Goal: Task Accomplishment & Management: Manage account settings

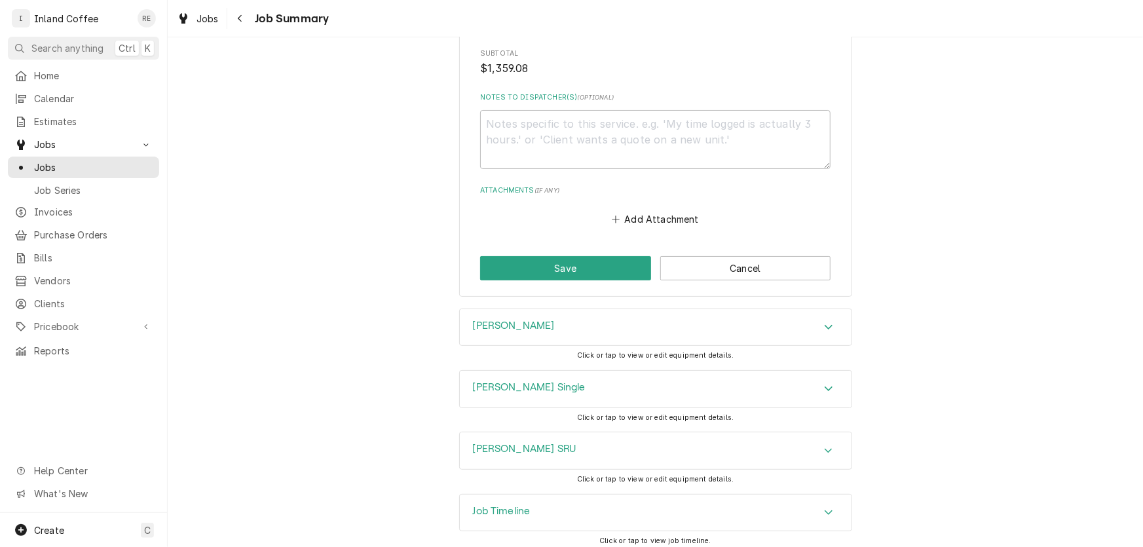
scroll to position [2538, 0]
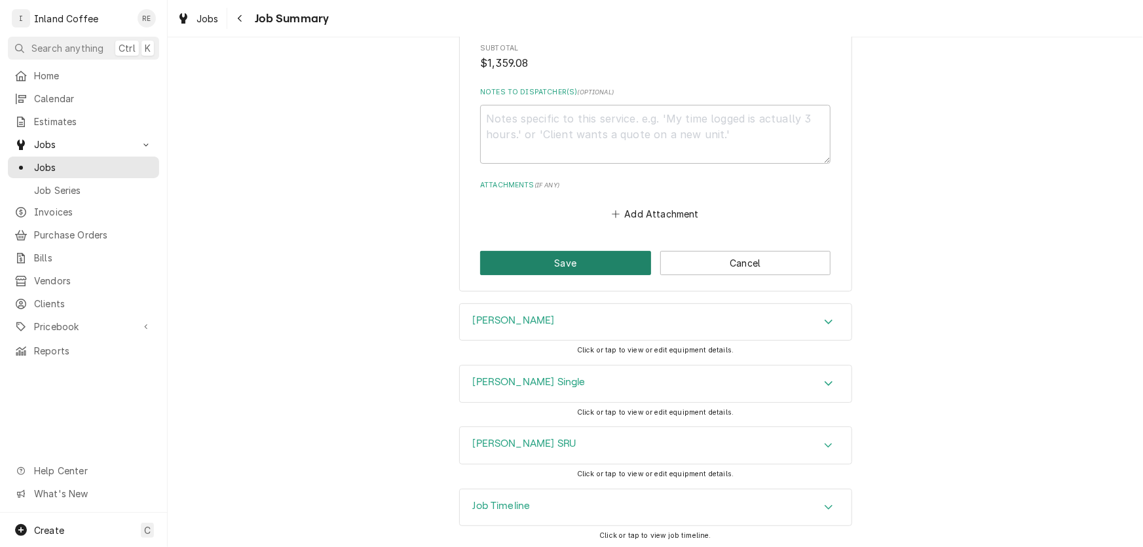
click at [591, 262] on button "Save" at bounding box center [565, 263] width 171 height 24
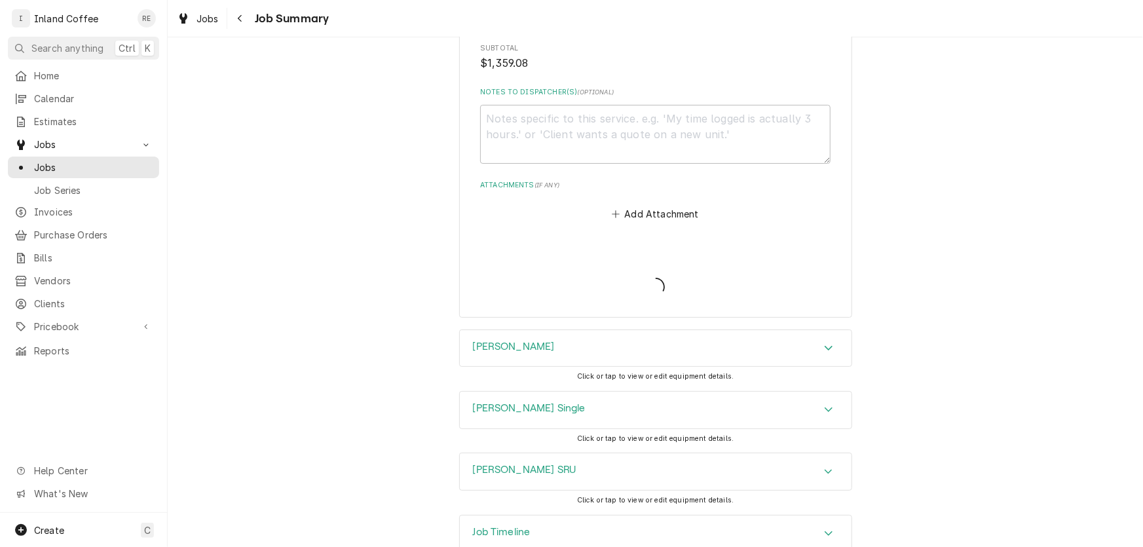
type textarea "x"
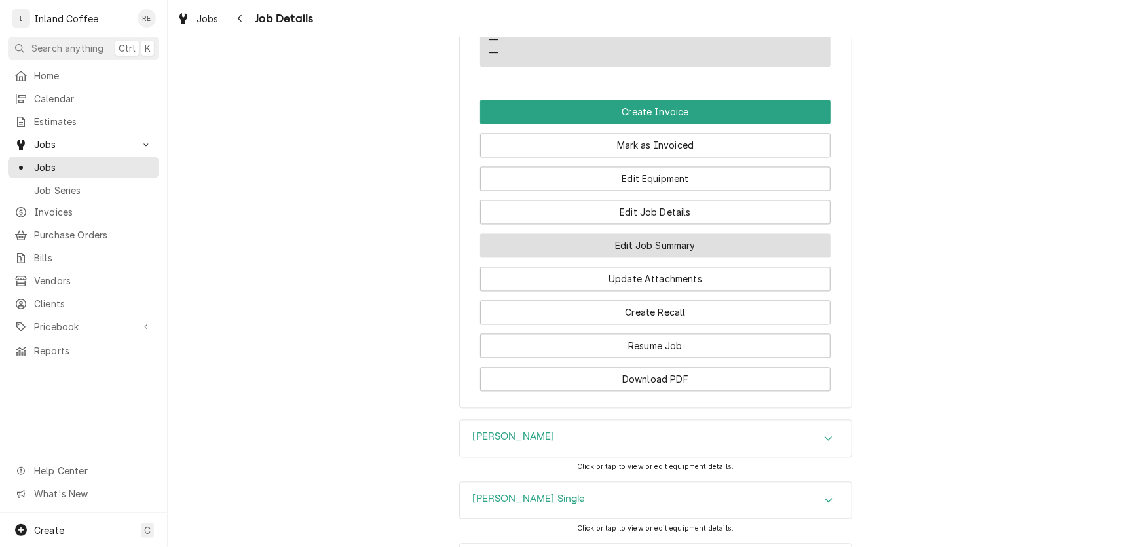
scroll to position [1244, 0]
click at [596, 234] on button "Edit Job Summary" at bounding box center [655, 246] width 350 height 24
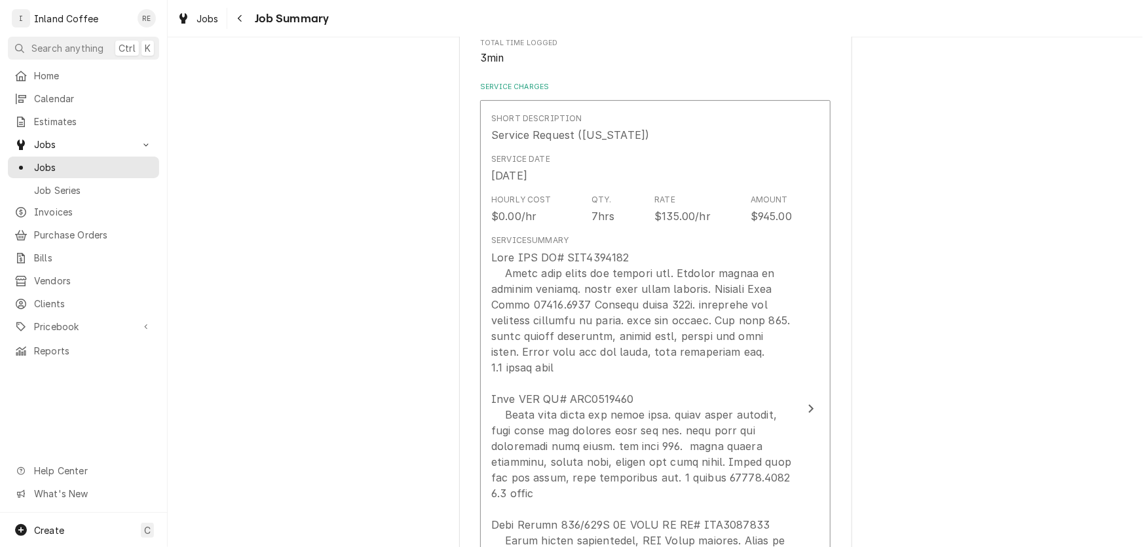
scroll to position [275, 0]
drag, startPoint x: 0, startPoint y: 0, endPoint x: 865, endPoint y: 179, distance: 882.8
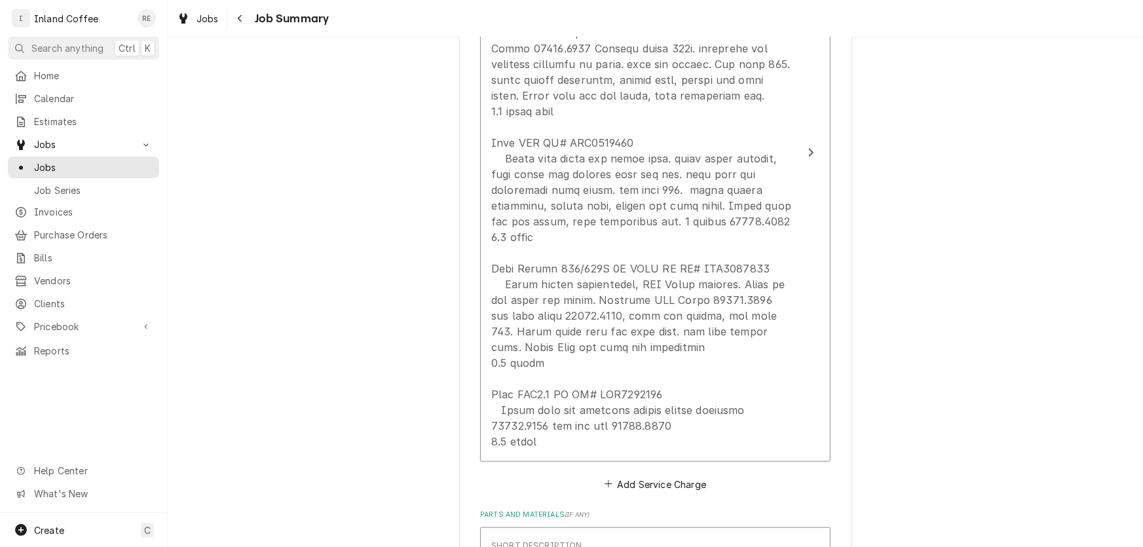
scroll to position [532, 0]
click at [55, 320] on span "Pricebook" at bounding box center [83, 327] width 99 height 14
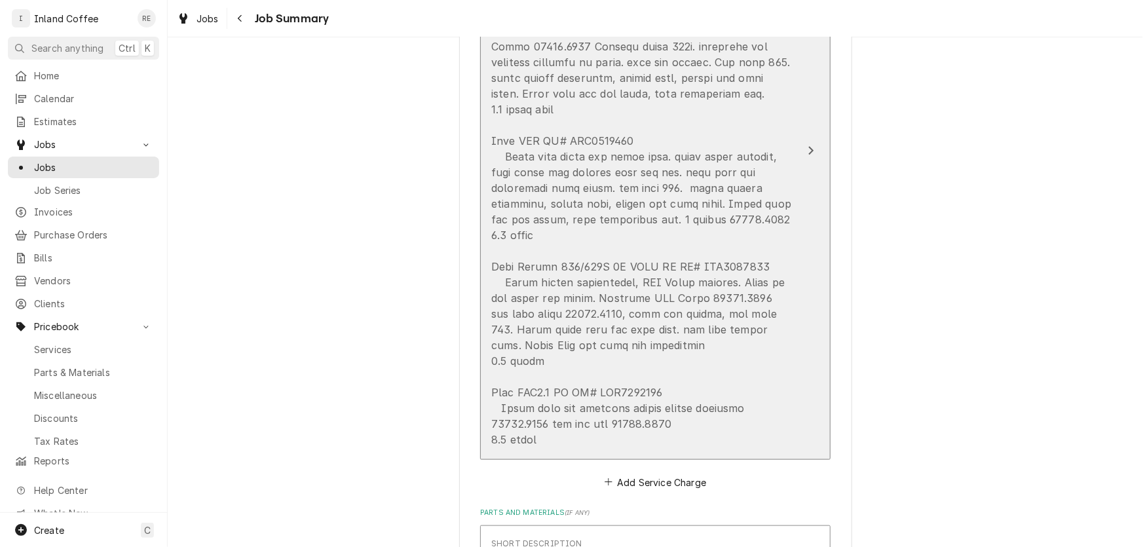
click at [701, 250] on div "Update Line Item" at bounding box center [641, 219] width 301 height 456
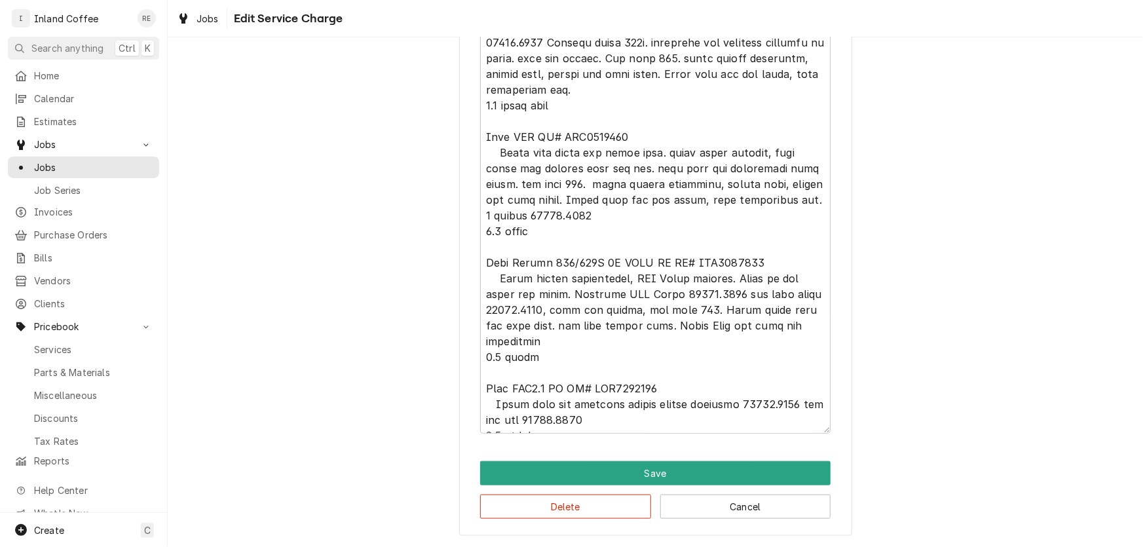
scroll to position [509, 0]
type textarea "x"
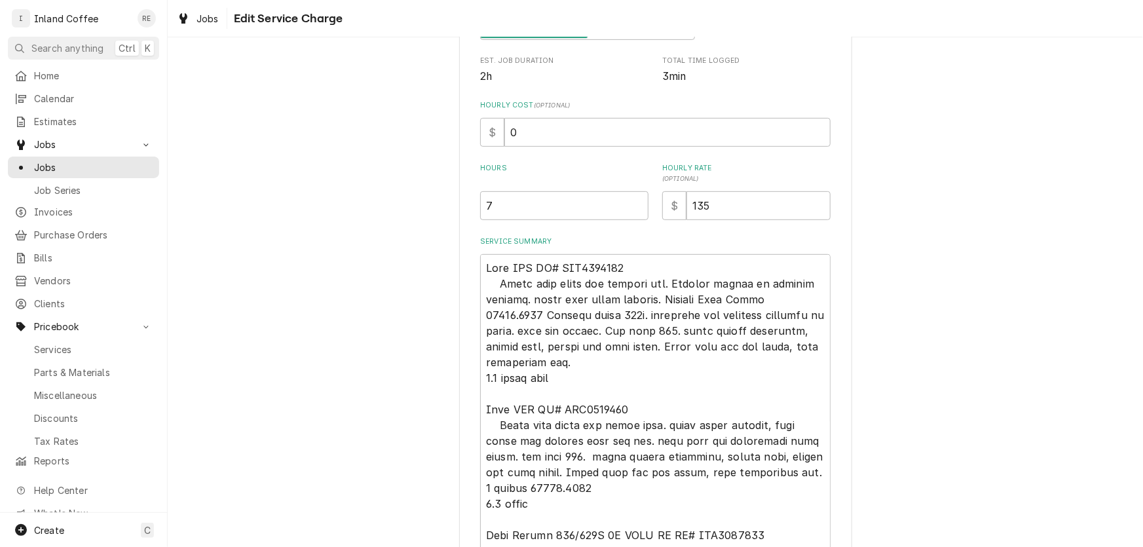
scroll to position [533, 0]
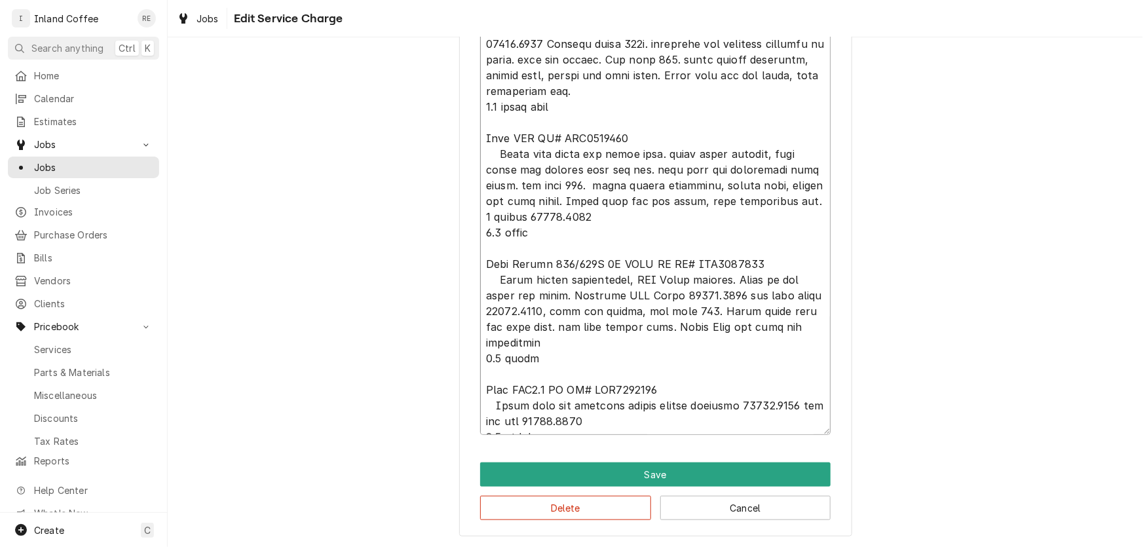
drag, startPoint x: 544, startPoint y: 214, endPoint x: 483, endPoint y: 216, distance: 60.3
click at [483, 216] on textarea "Service Summary" at bounding box center [655, 209] width 350 height 452
click at [52, 365] on span "Parts & Materials" at bounding box center [93, 372] width 119 height 14
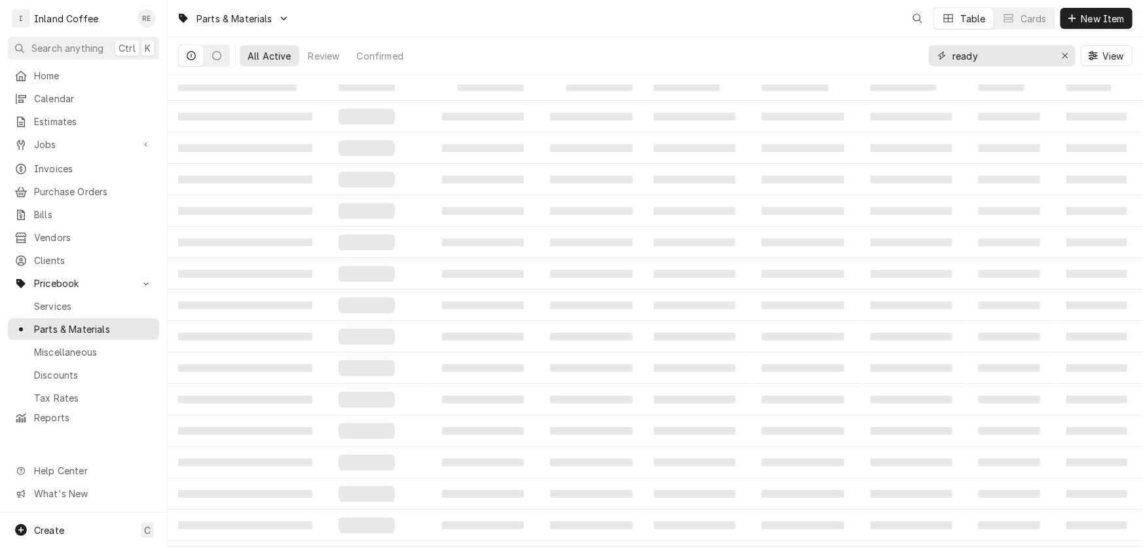
click at [980, 58] on input "ready" at bounding box center [1001, 55] width 98 height 21
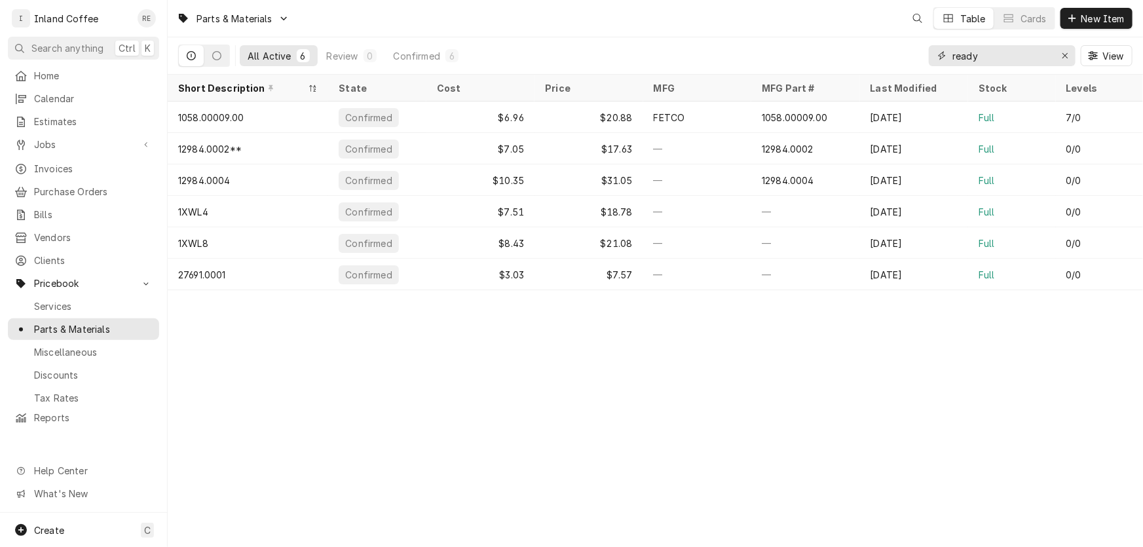
click at [980, 58] on input "ready" at bounding box center [1001, 55] width 98 height 21
type input "r"
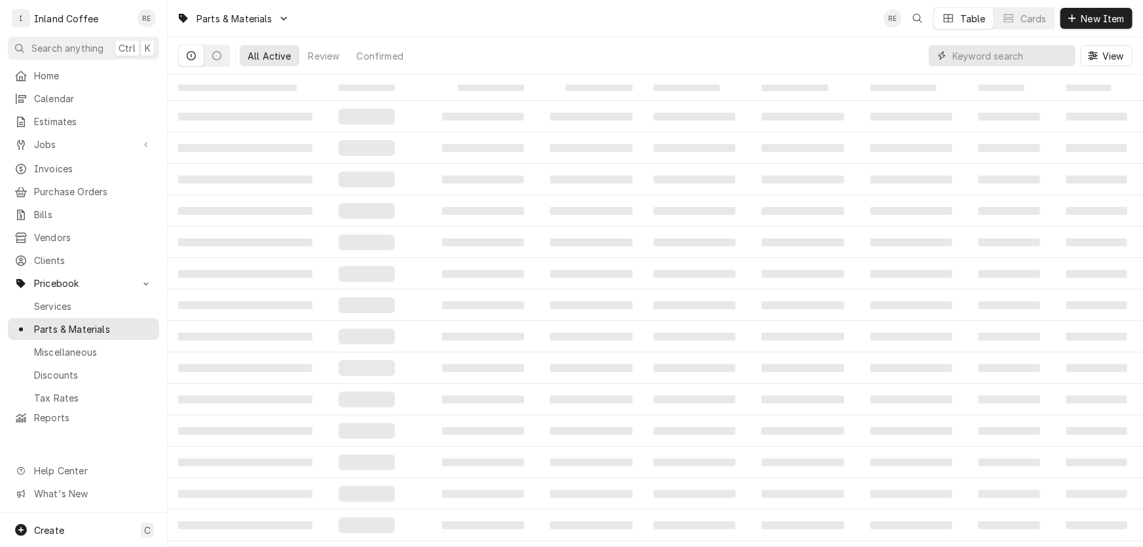
paste input "02322.0003"
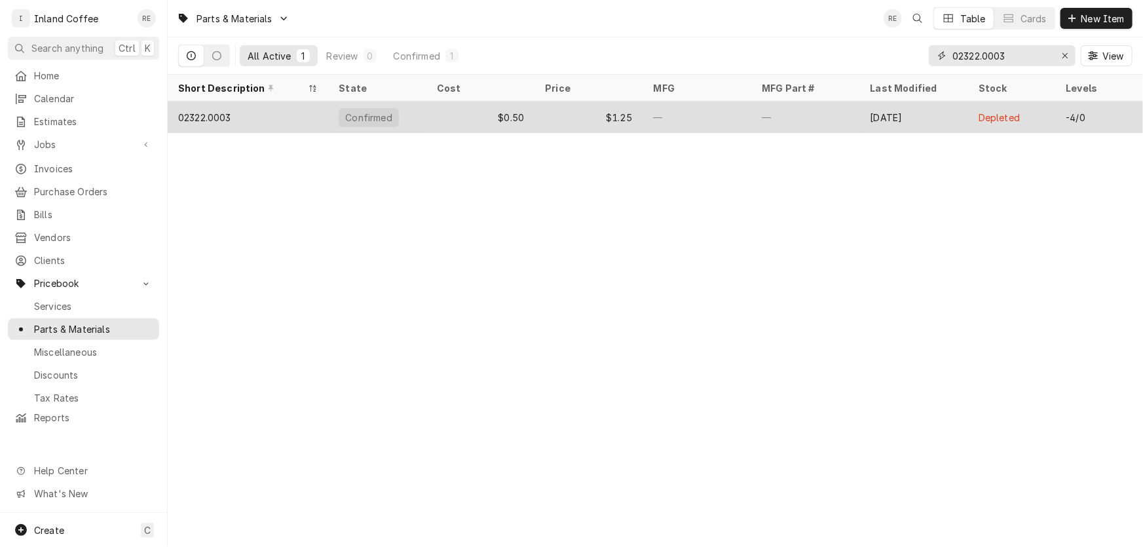
type input "02322.0003"
click at [445, 107] on div "$0.50" at bounding box center [480, 117] width 108 height 31
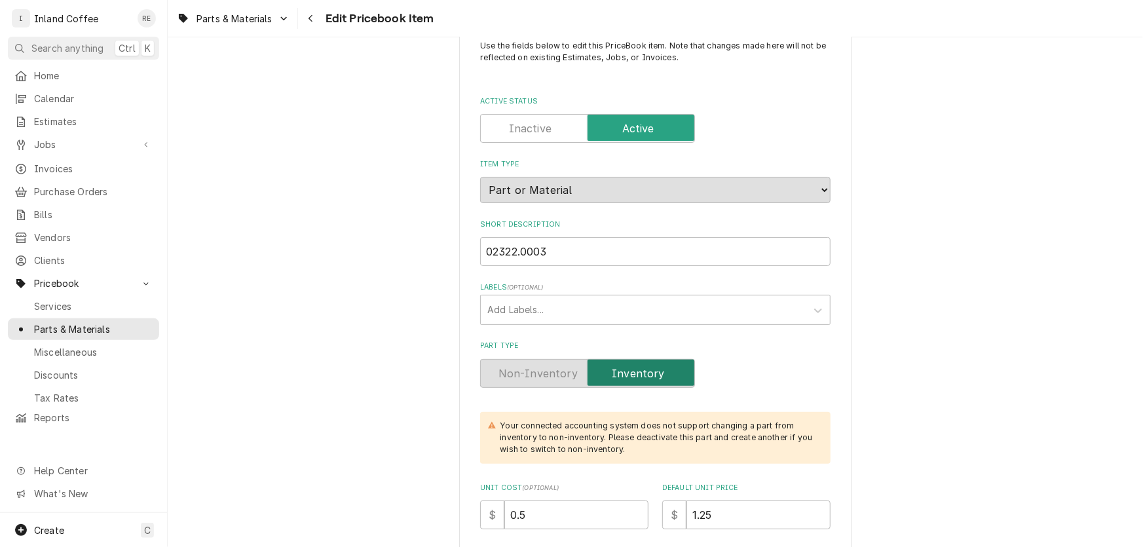
scroll to position [372, 0]
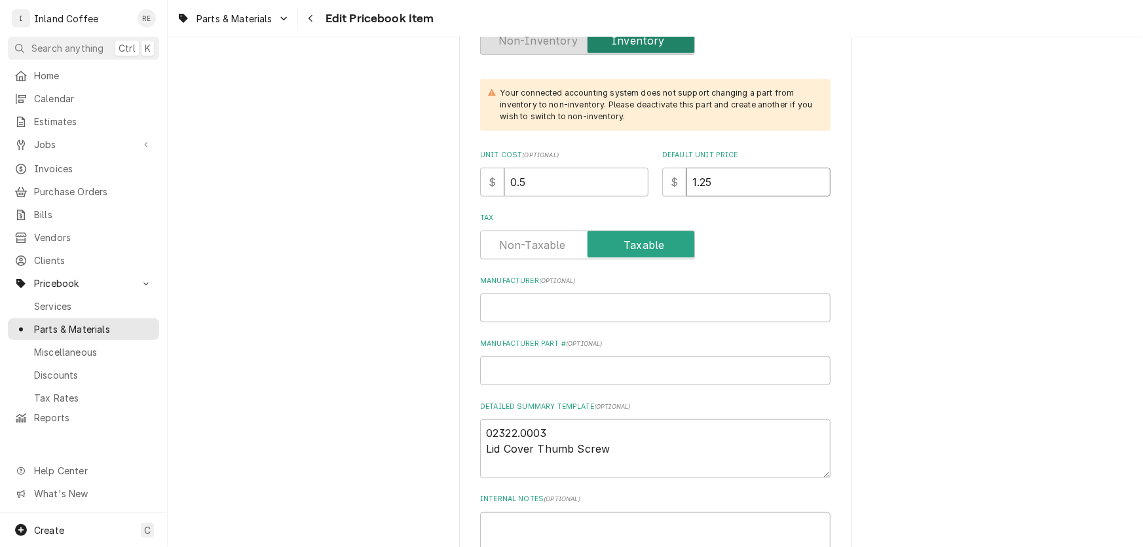
click at [709, 175] on input "1.25" at bounding box center [758, 182] width 144 height 29
type textarea "x"
type input "1.2"
type textarea "x"
type input "1"
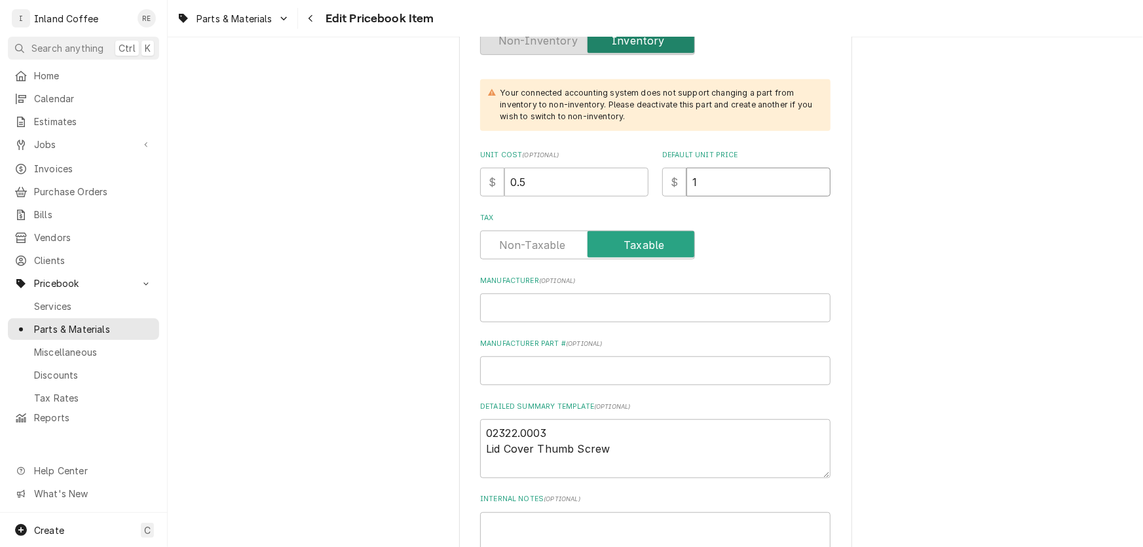
type textarea "x"
type input "1.50"
type textarea "x"
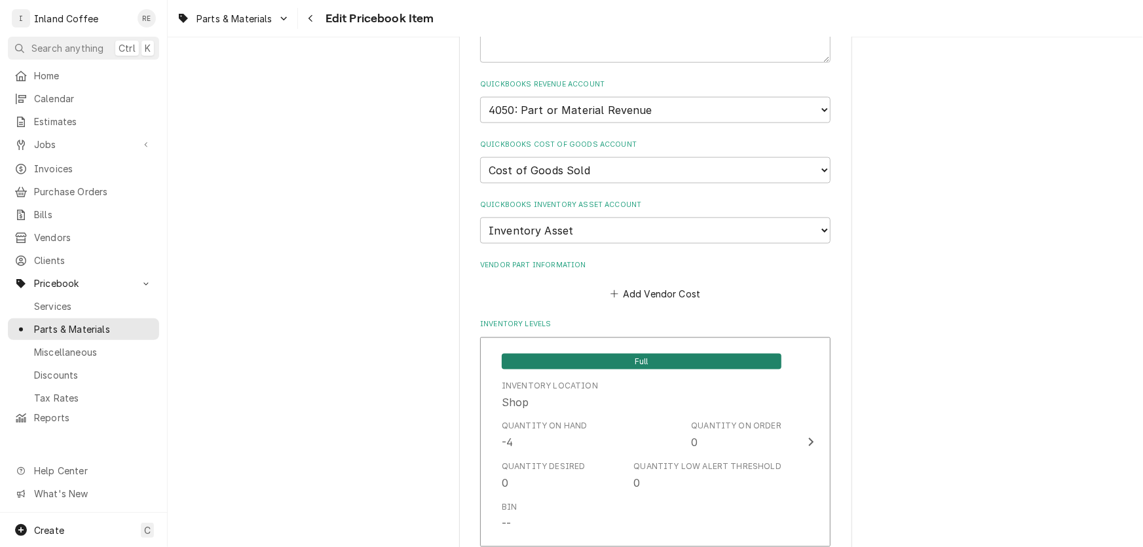
scroll to position [1162, 0]
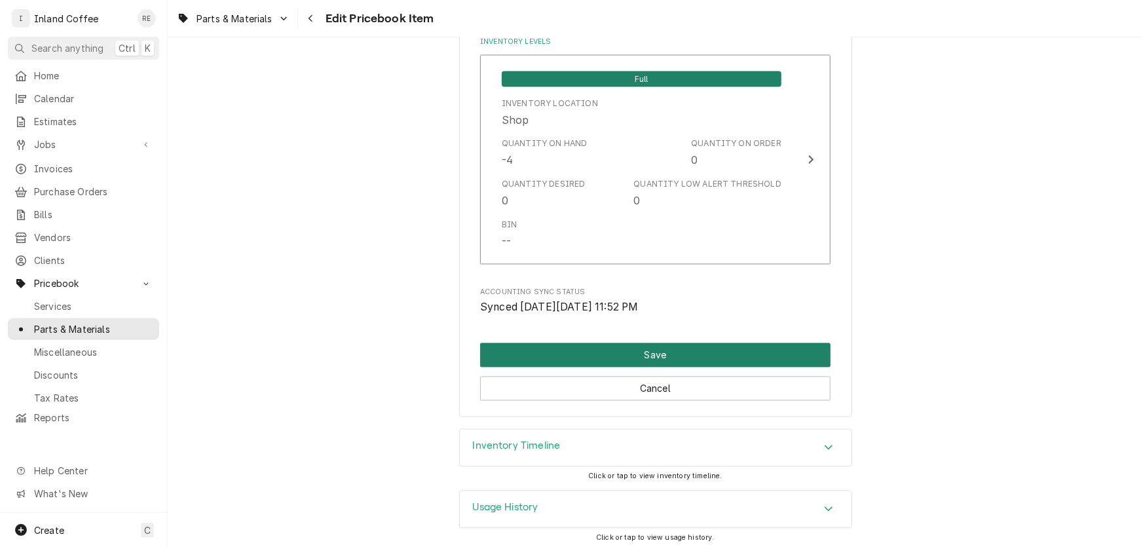
type input "1.50"
click at [660, 350] on button "Save" at bounding box center [655, 355] width 350 height 24
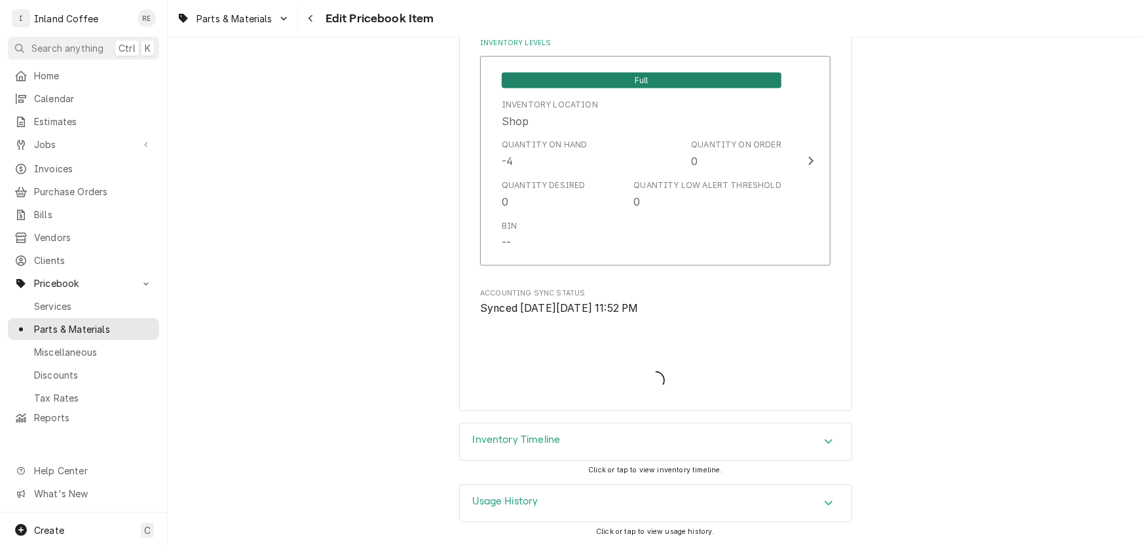
scroll to position [1155, 0]
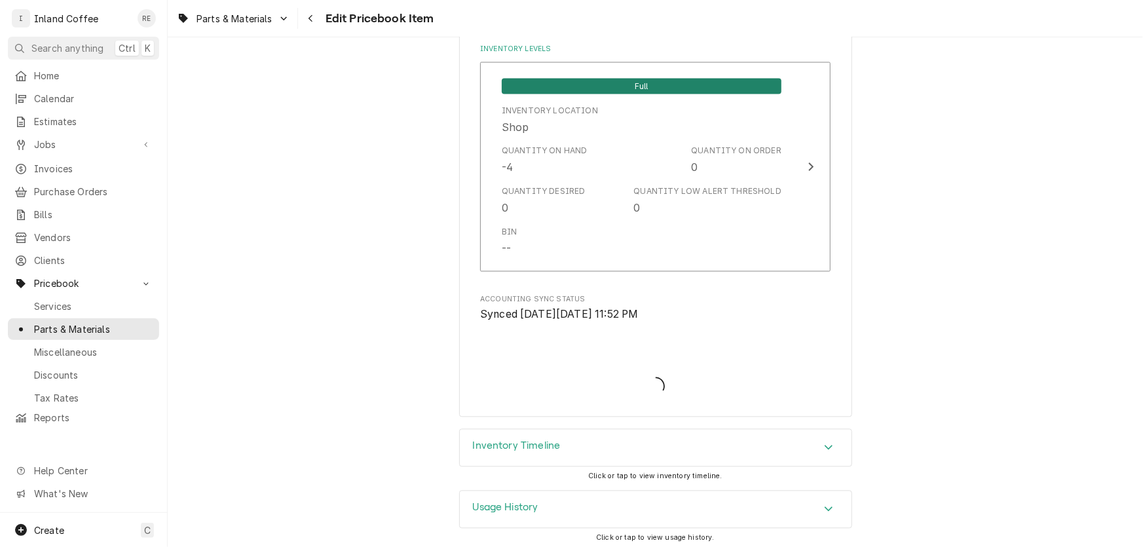
type textarea "x"
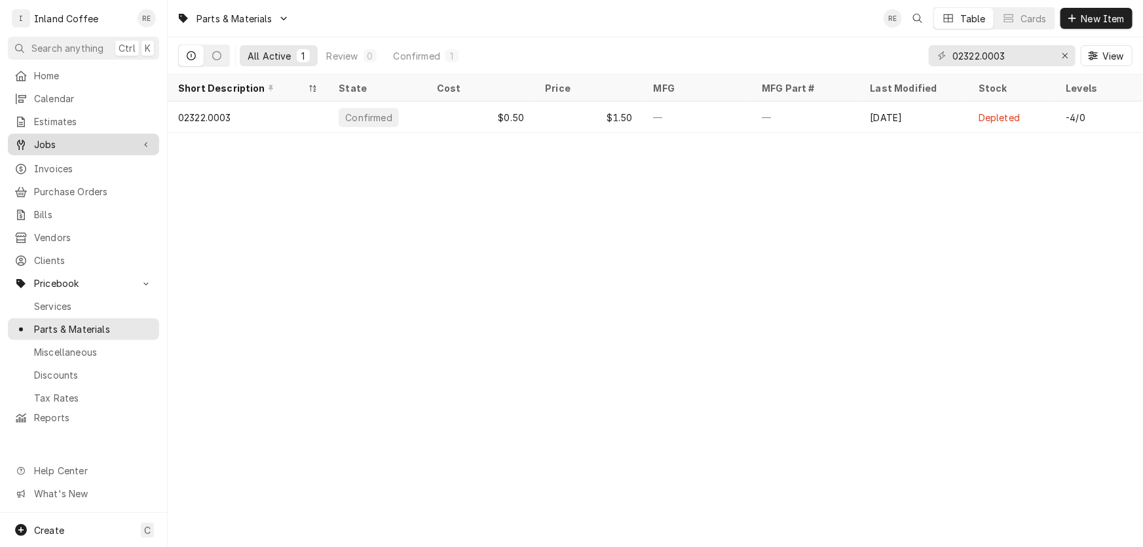
click at [59, 139] on span "Jobs" at bounding box center [83, 145] width 99 height 14
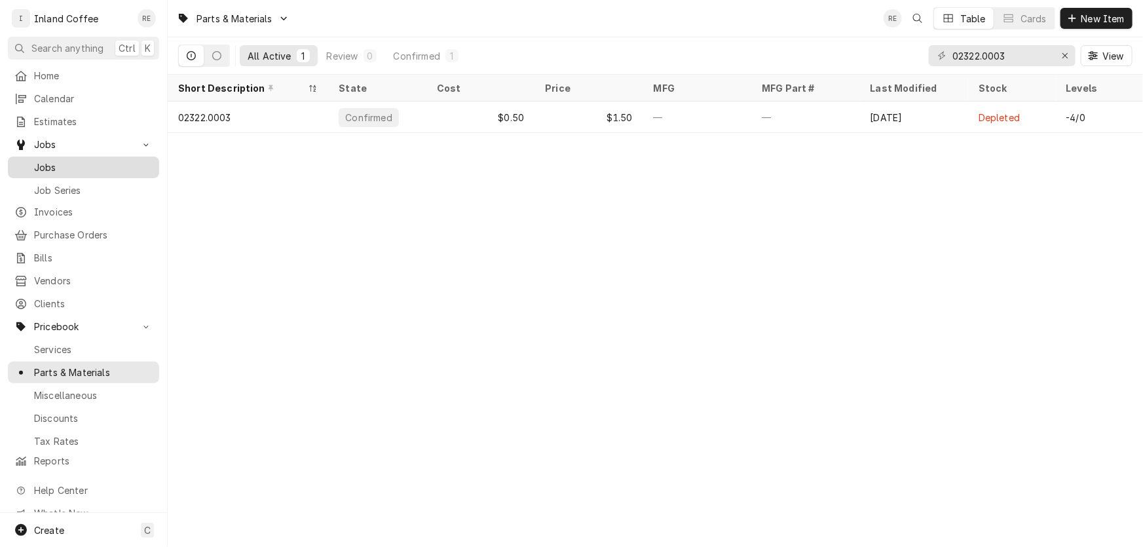
click at [50, 162] on span "Jobs" at bounding box center [93, 167] width 119 height 14
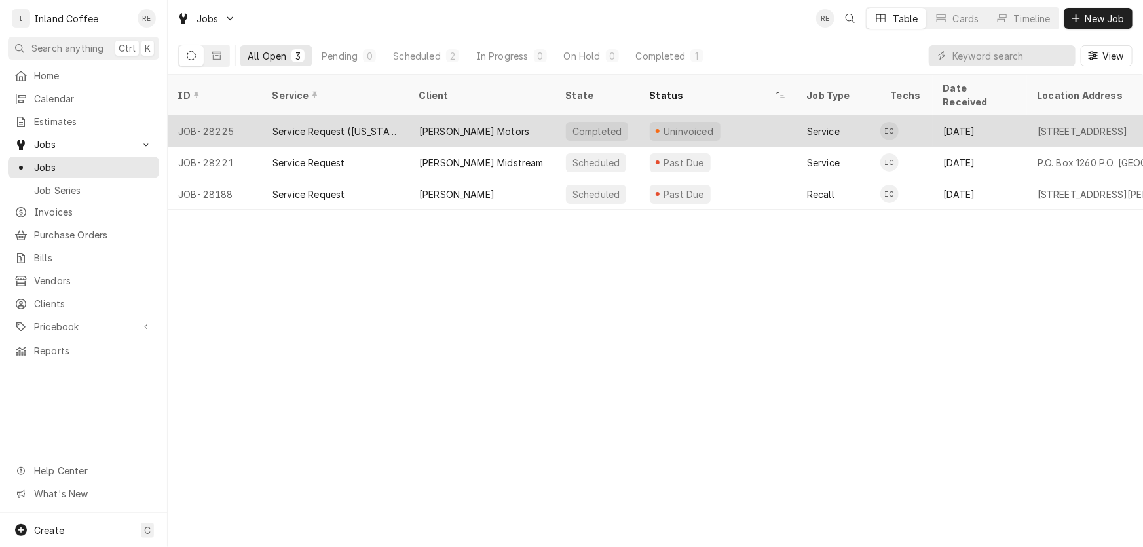
click at [355, 124] on div "Service Request ([US_STATE])" at bounding box center [335, 131] width 126 height 14
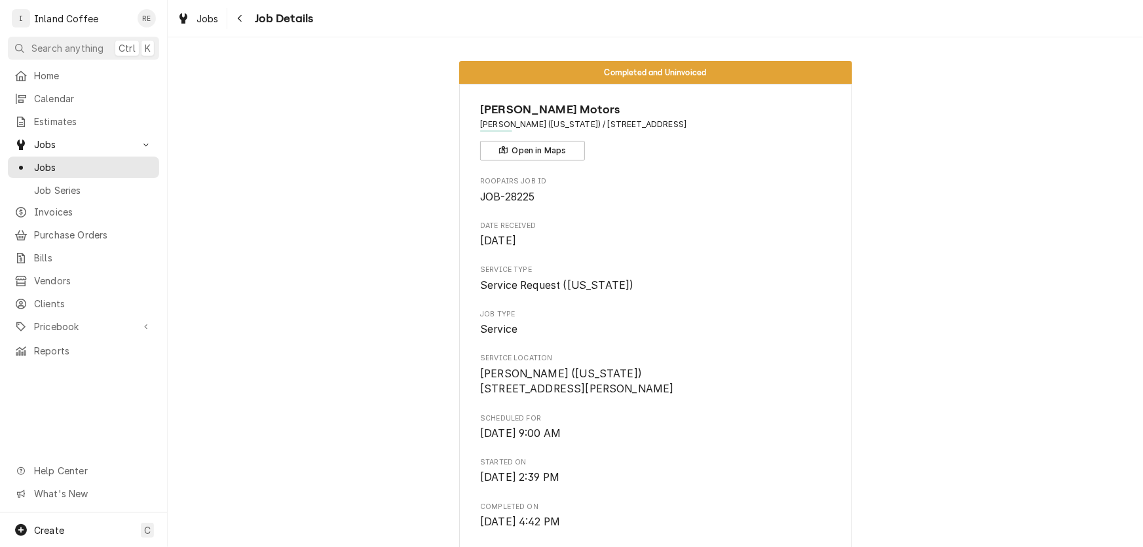
drag, startPoint x: 459, startPoint y: 306, endPoint x: 494, endPoint y: 232, distance: 81.7
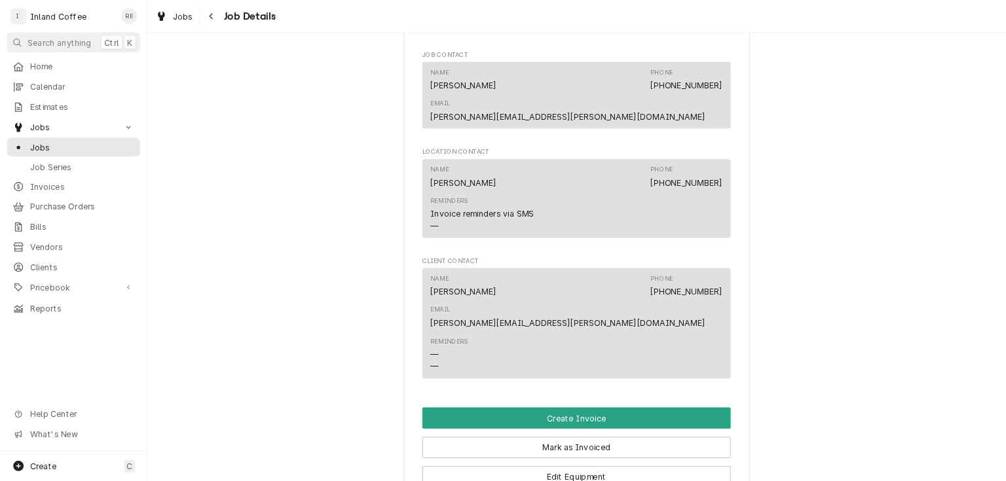
scroll to position [1037, 0]
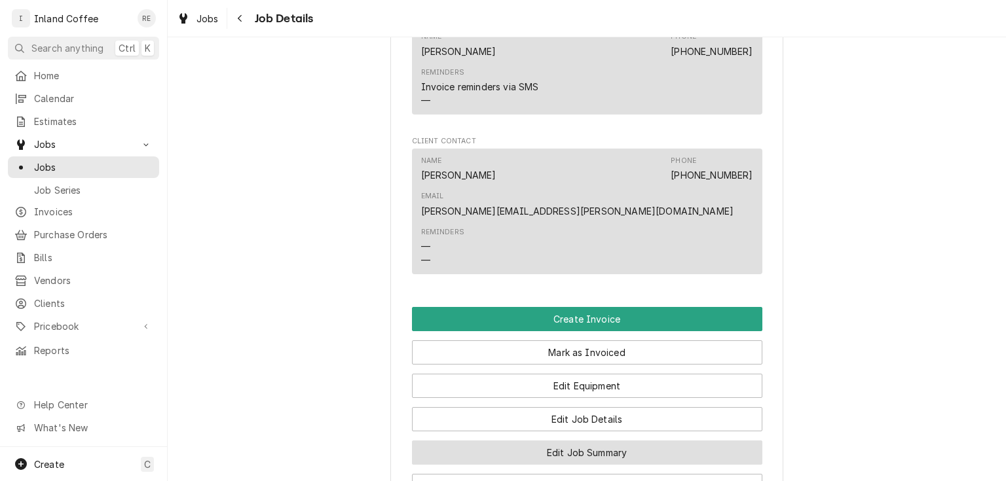
click at [572, 441] on button "Edit Job Summary" at bounding box center [587, 453] width 350 height 24
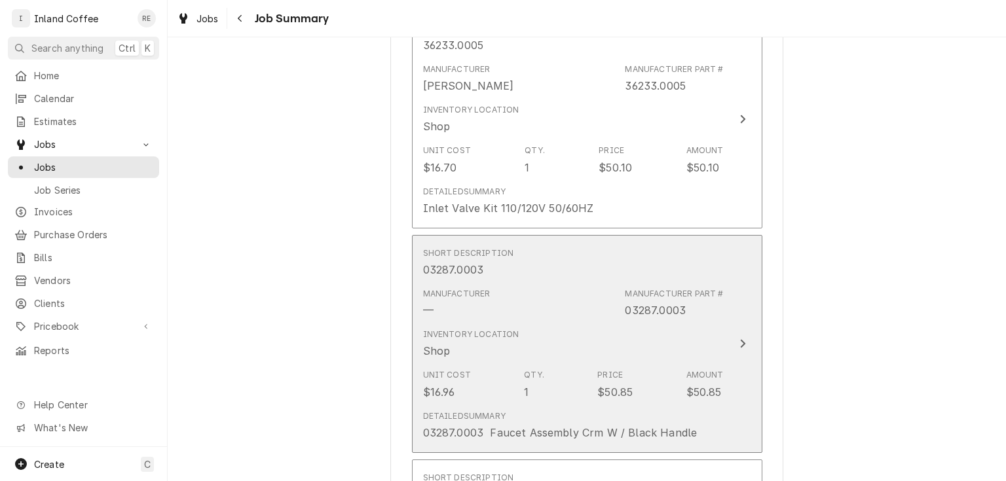
scroll to position [1821, 0]
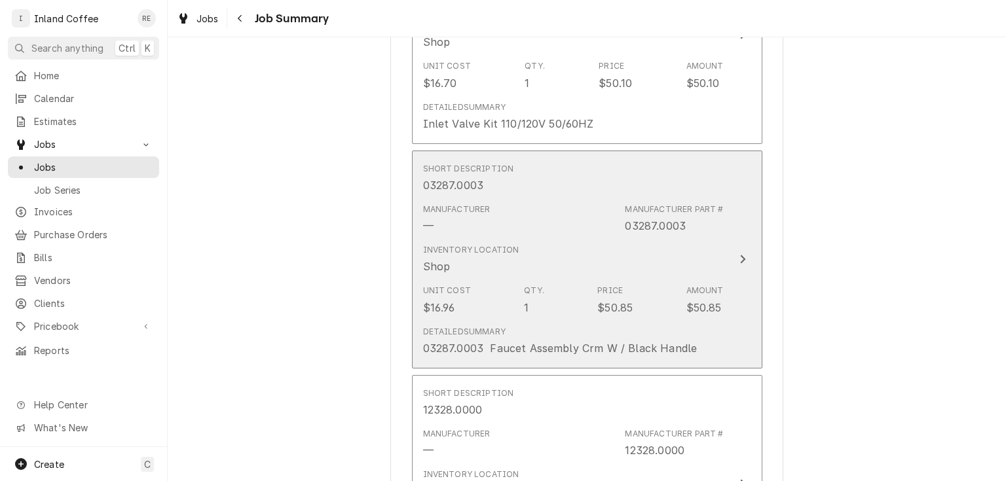
drag, startPoint x: 555, startPoint y: 199, endPoint x: 550, endPoint y: 250, distance: 51.4
click at [550, 250] on div "Short Description 03287.0003 Manufacturer — Manufacturer Part # 03287.0003 Inve…" at bounding box center [573, 260] width 301 height 204
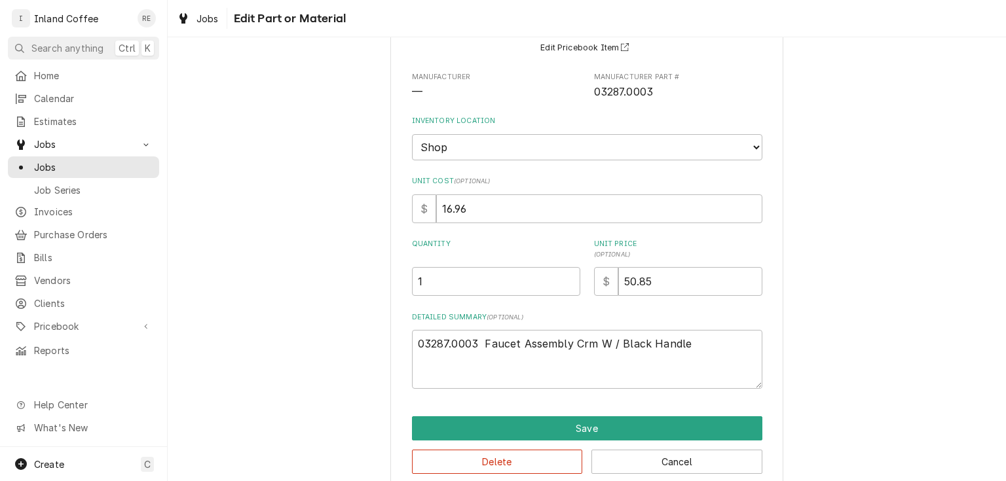
scroll to position [139, 0]
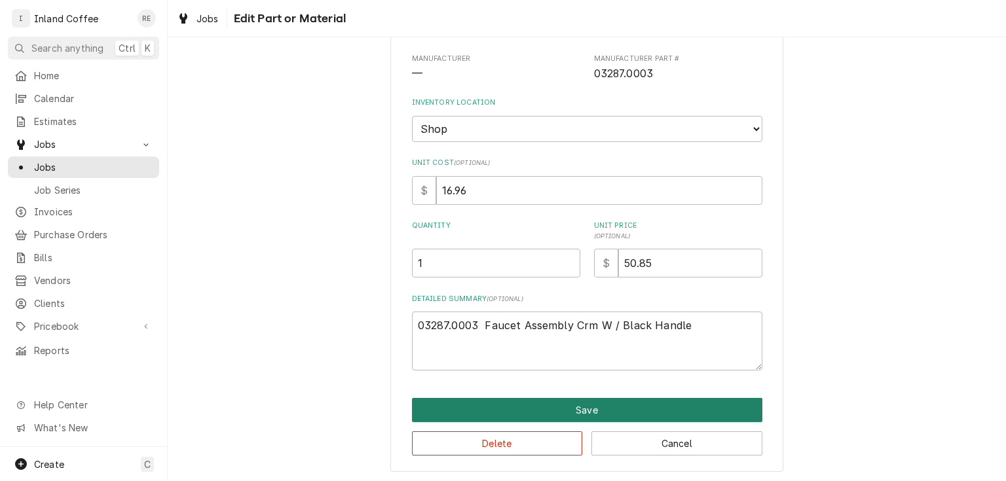
click at [608, 399] on button "Save" at bounding box center [587, 410] width 350 height 24
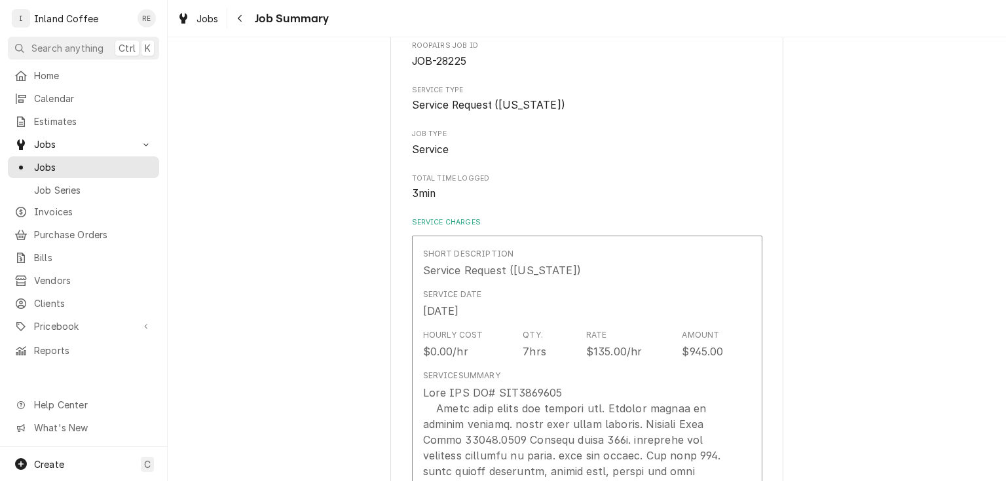
scroll to position [1821, 0]
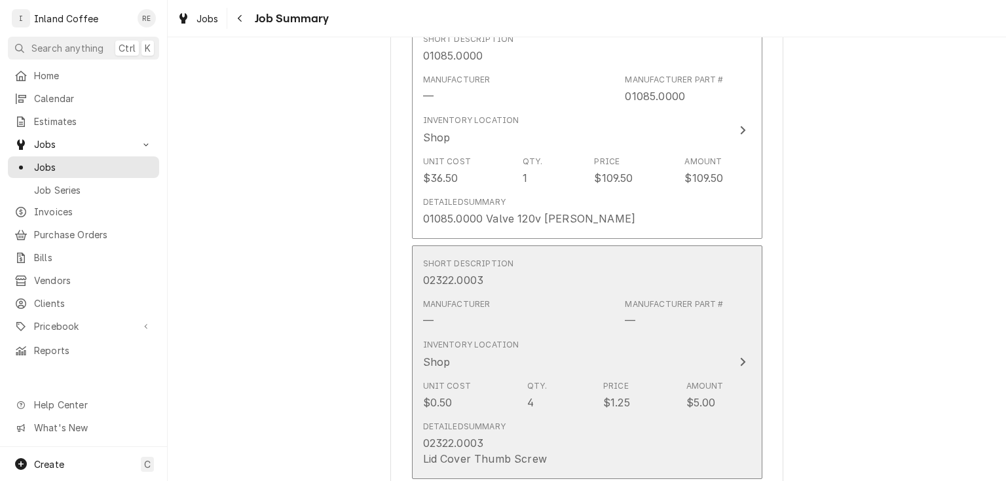
click at [606, 313] on div "Manufacturer — Manufacturer Part # —" at bounding box center [573, 313] width 301 height 41
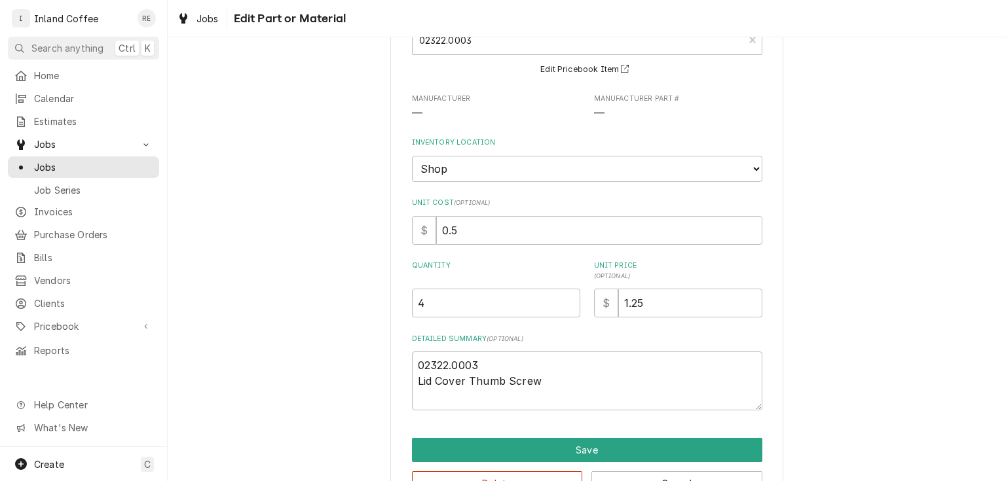
scroll to position [139, 0]
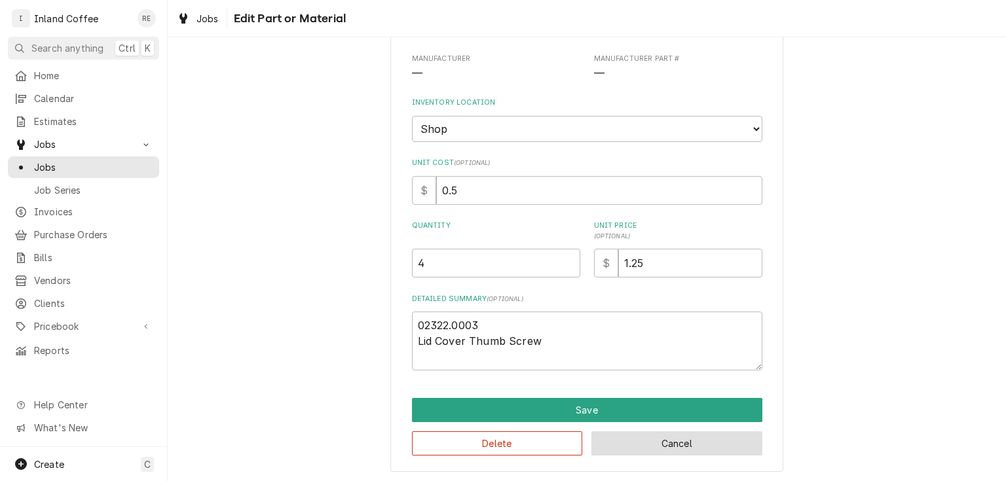
click at [639, 437] on button "Cancel" at bounding box center [676, 444] width 171 height 24
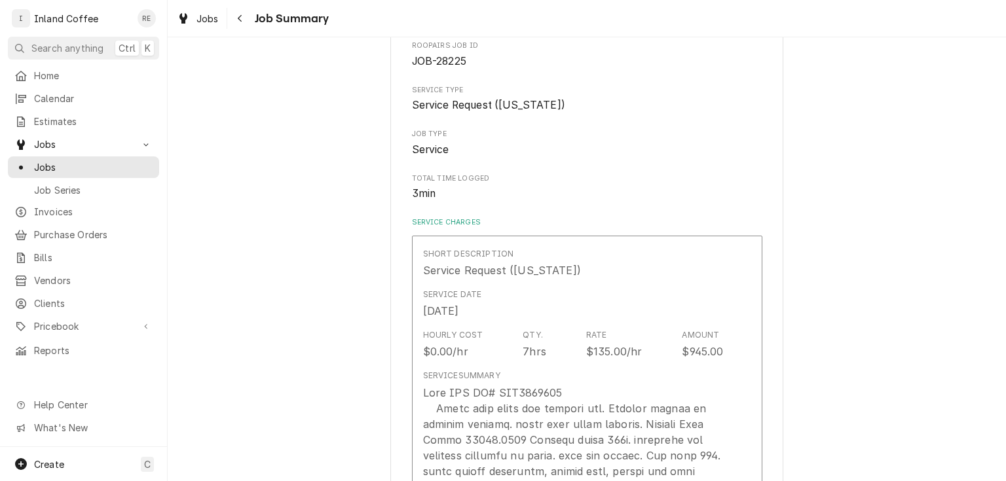
scroll to position [1037, 0]
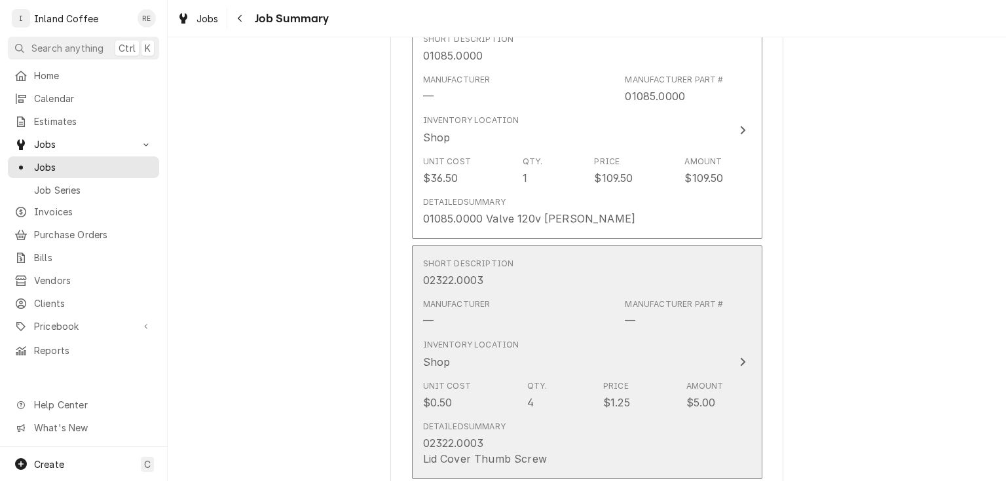
click at [558, 364] on div "Inventory Location Shop" at bounding box center [573, 354] width 301 height 41
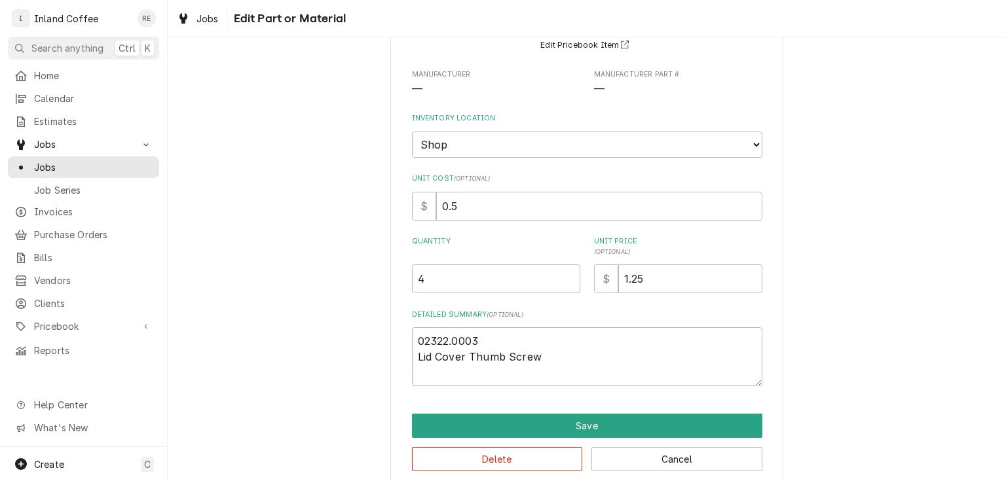
scroll to position [139, 0]
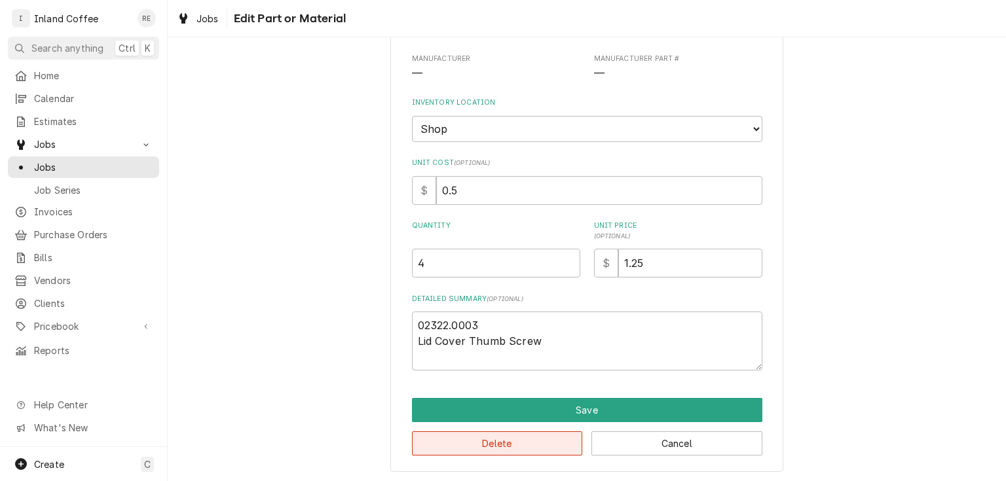
click at [464, 435] on button "Delete" at bounding box center [497, 444] width 171 height 24
type textarea "x"
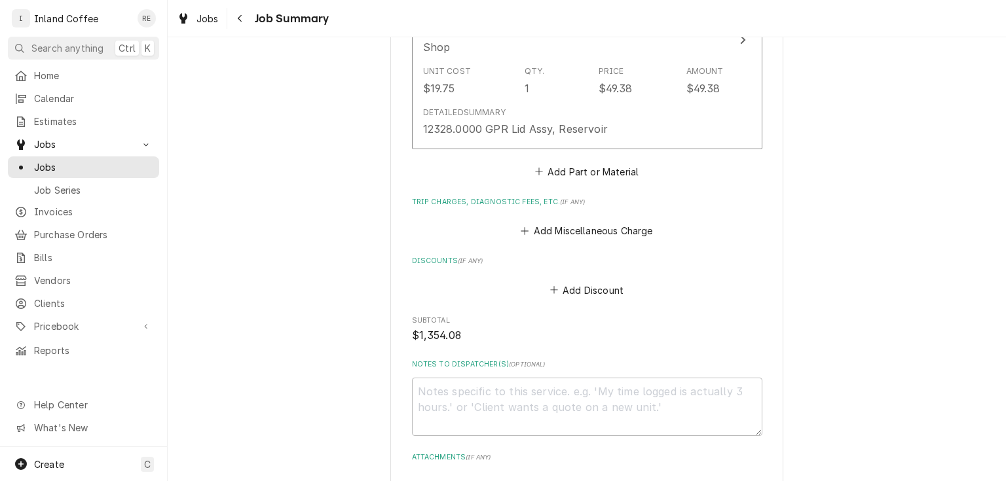
scroll to position [2015, 0]
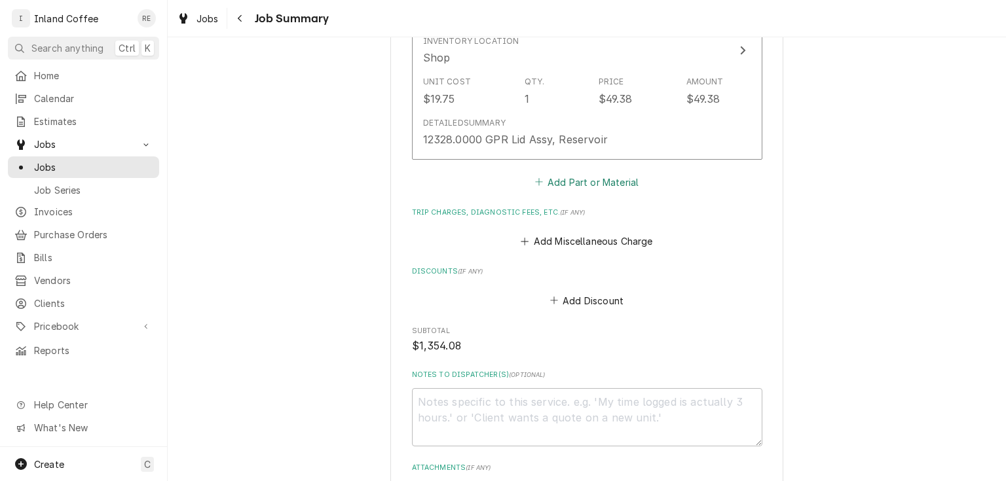
click at [586, 175] on button "Add Part or Material" at bounding box center [586, 182] width 108 height 18
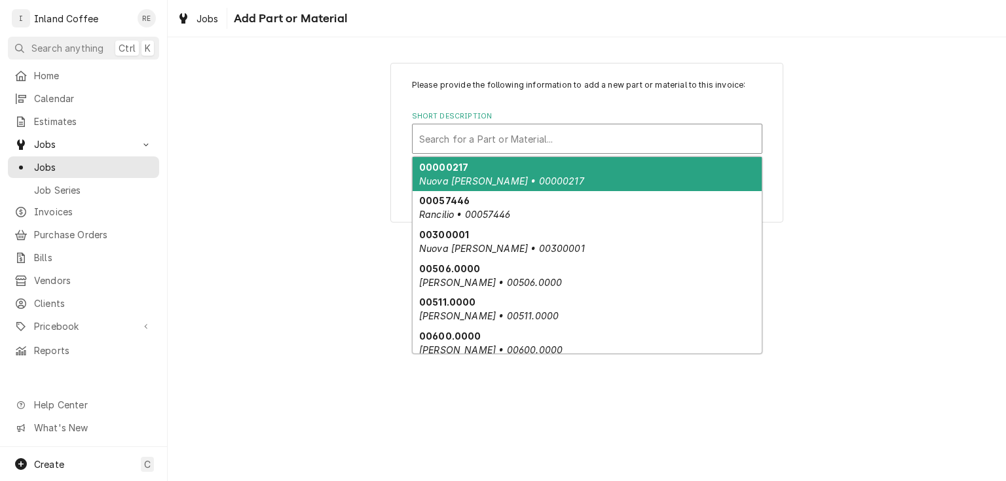
click at [505, 144] on div "Short Description" at bounding box center [587, 139] width 336 height 24
paste input "02322.0003"
type input "02322.0003"
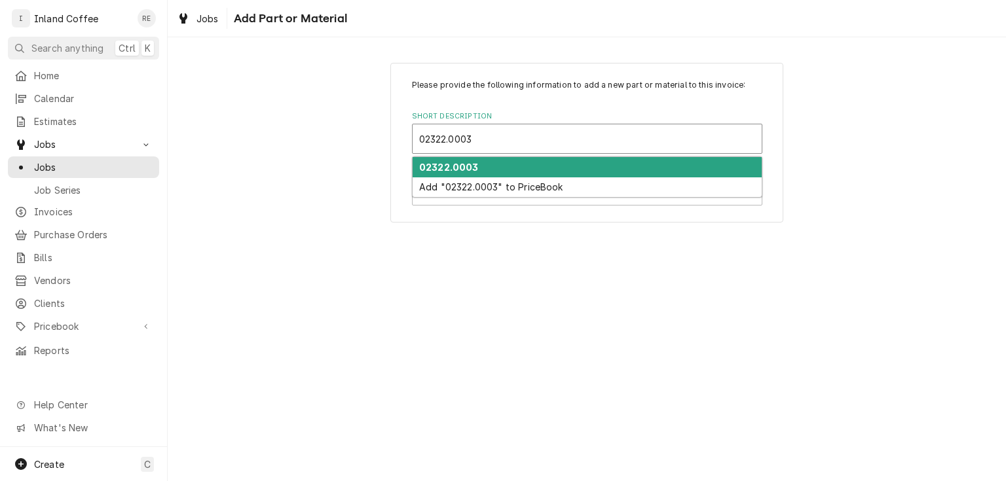
click at [477, 168] on div "02322.0003" at bounding box center [587, 167] width 349 height 20
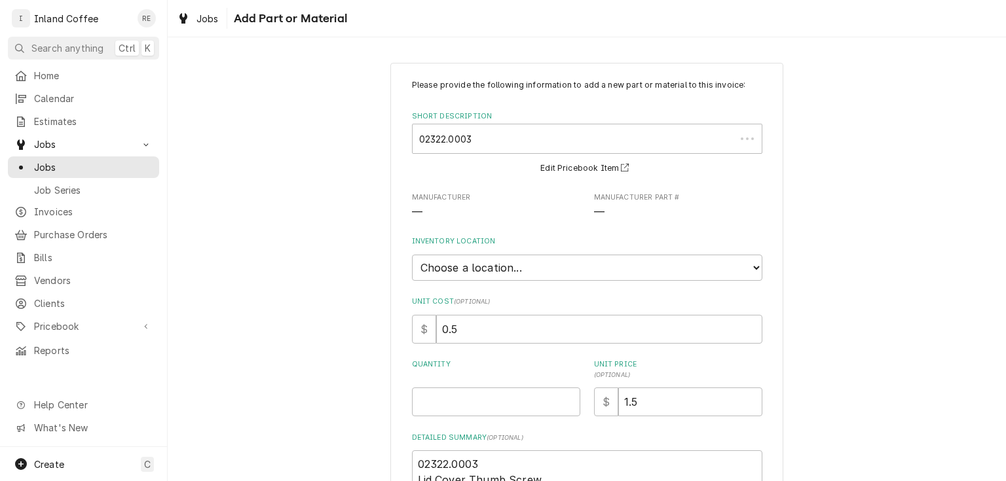
type textarea "x"
click at [500, 270] on select "Choose a location... Shop" at bounding box center [587, 268] width 350 height 26
select select "373"
click at [412, 255] on select "Choose a location... Shop" at bounding box center [587, 268] width 350 height 26
click at [432, 405] on input "Quantity" at bounding box center [496, 402] width 168 height 29
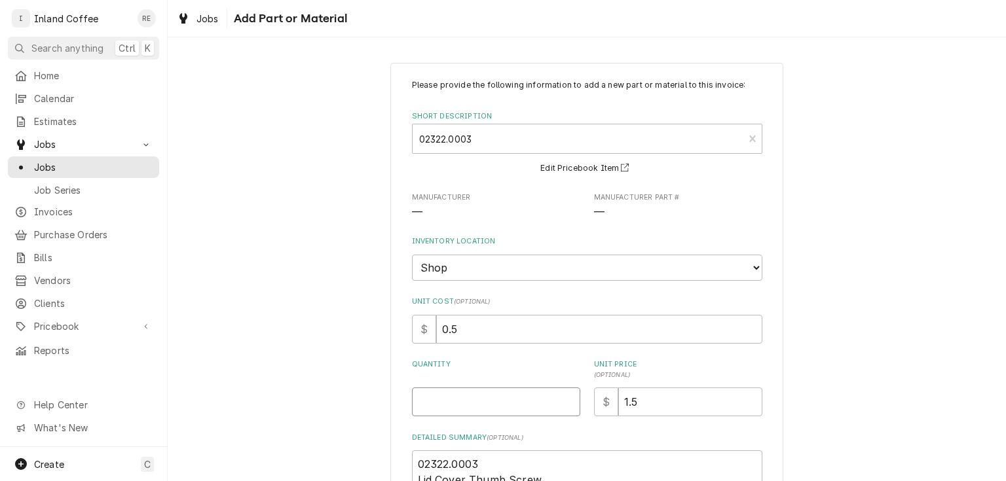
type textarea "x"
type input "1"
type textarea "x"
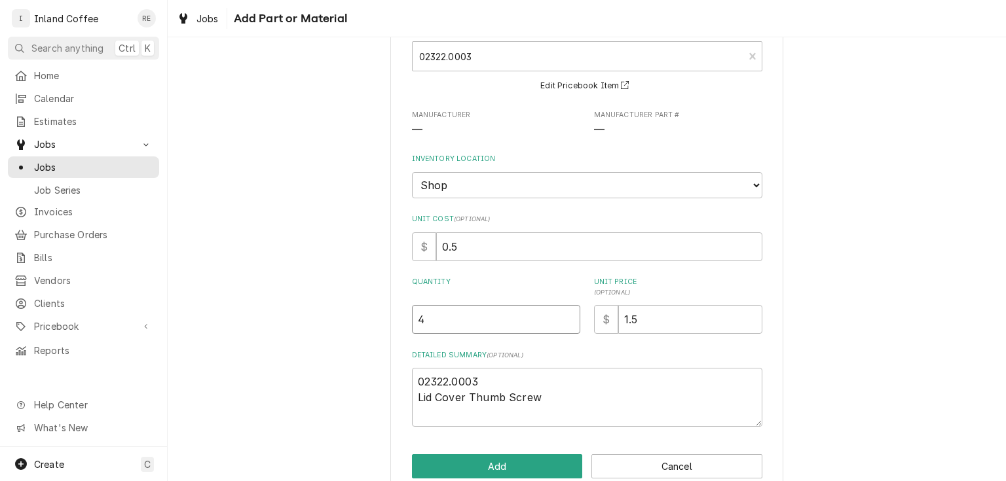
scroll to position [97, 0]
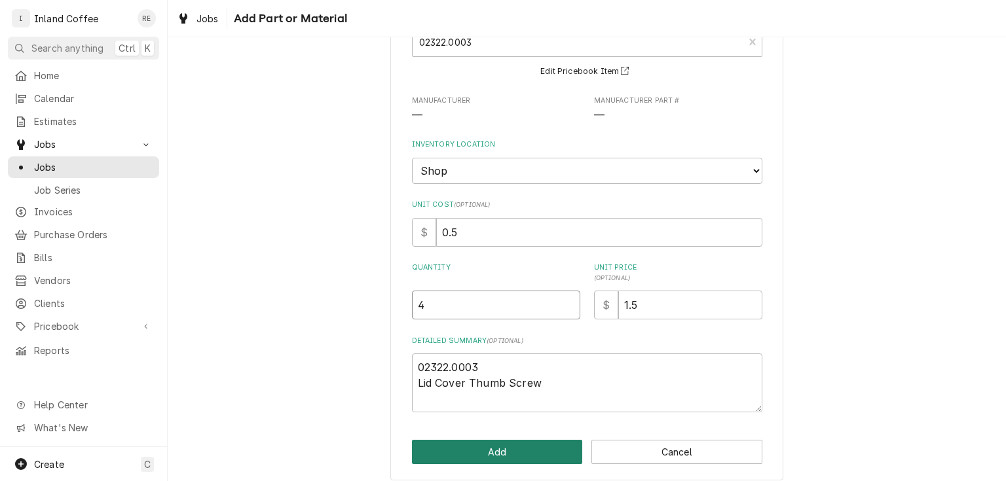
type input "4"
click at [472, 451] on button "Add" at bounding box center [497, 452] width 171 height 24
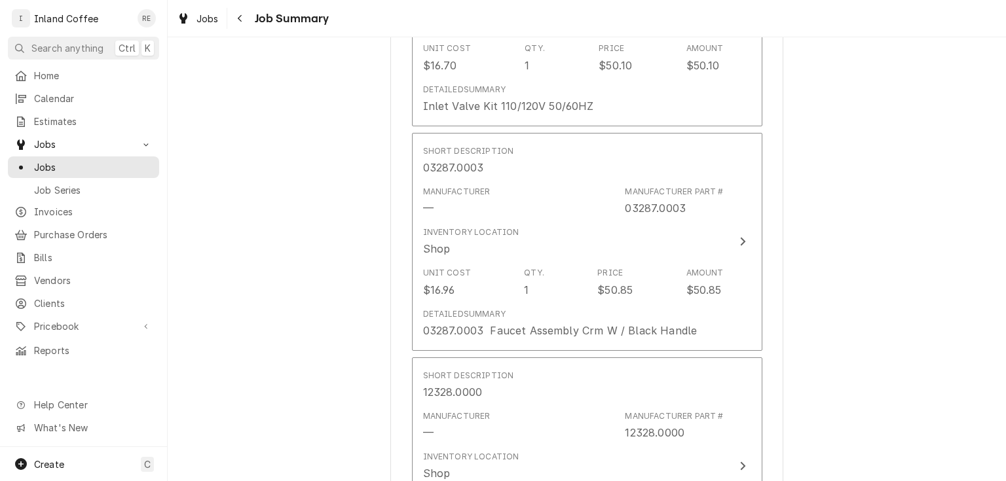
scroll to position [1600, 0]
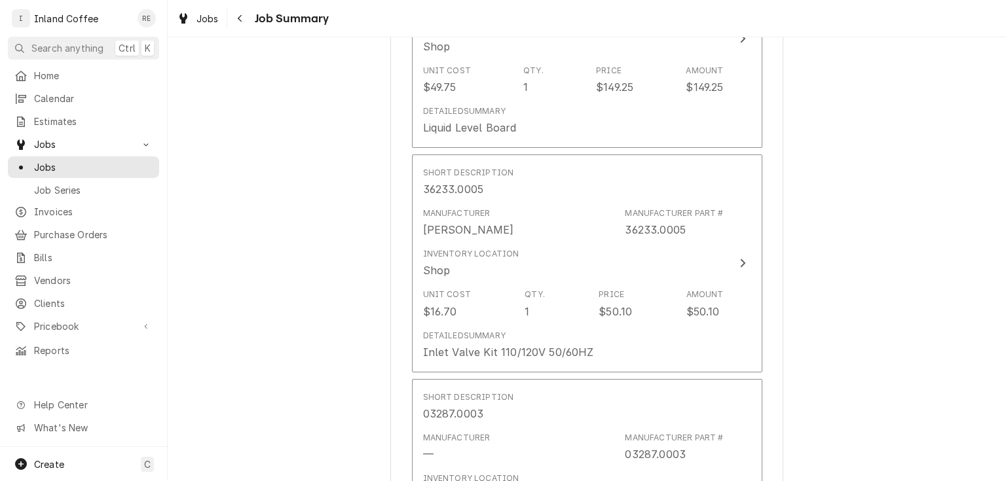
click at [811, 183] on div "Dave Smith Motors Dave Smith (Idaho) / 210 N Division Stret, Kellog, ID 83837 P…" at bounding box center [587, 93] width 838 height 2789
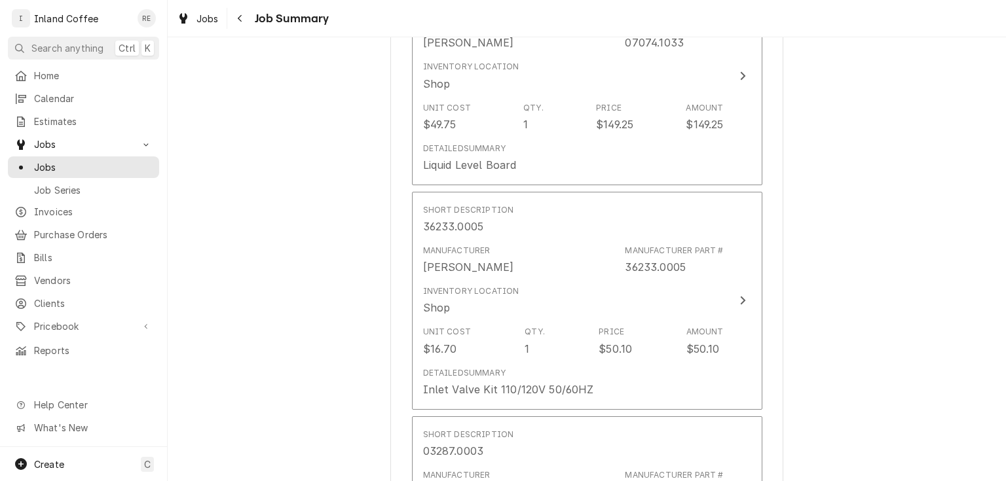
scroll to position [1333, 0]
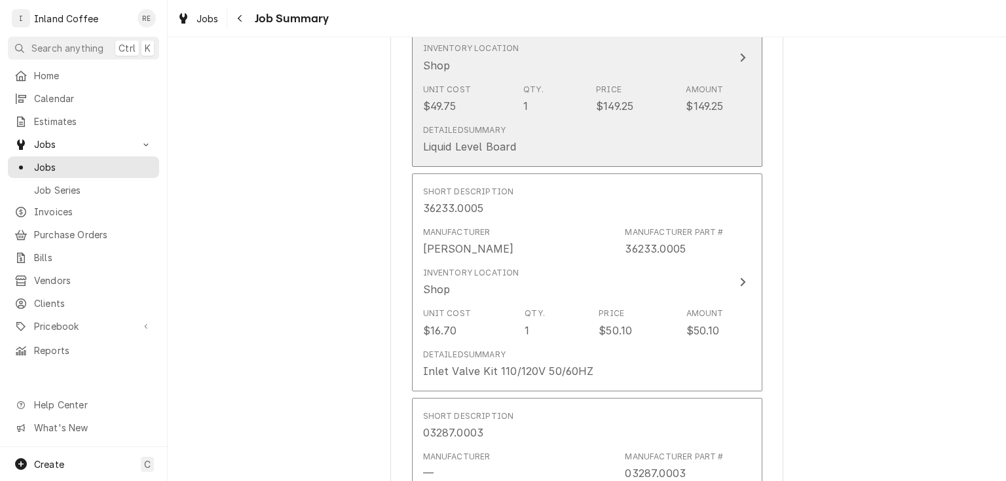
click at [701, 100] on div "$149.25" at bounding box center [704, 106] width 37 height 16
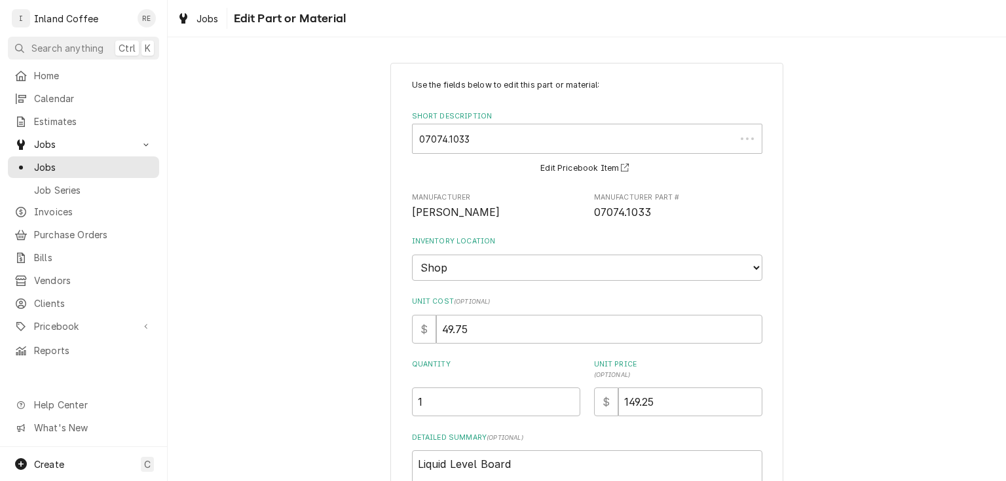
type textarea "x"
click at [661, 401] on input "149.25" at bounding box center [690, 402] width 144 height 29
type input "149.2"
type textarea "x"
type input "149"
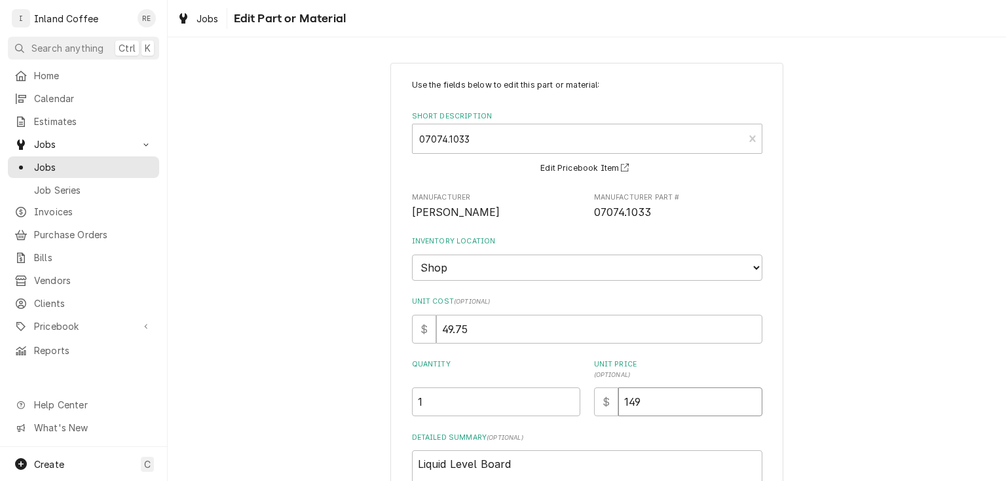
type textarea "x"
type input "14"
type textarea "x"
type input "1"
type textarea "x"
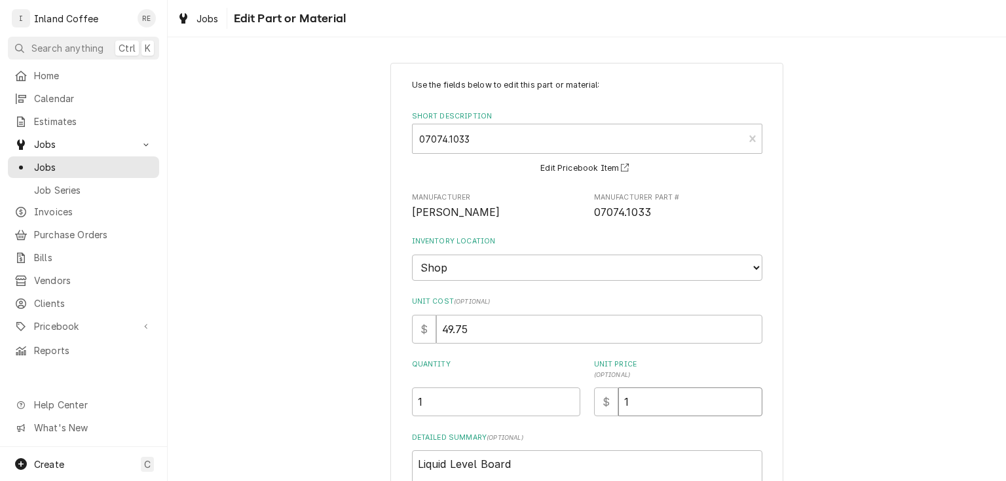
type input "15"
type textarea "x"
type input "155"
type textarea "x"
type input "155.4"
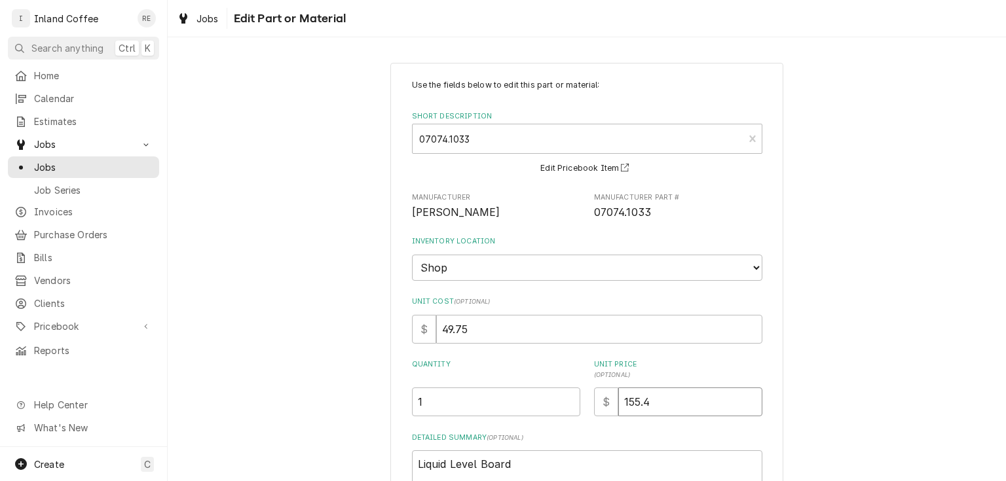
type textarea "x"
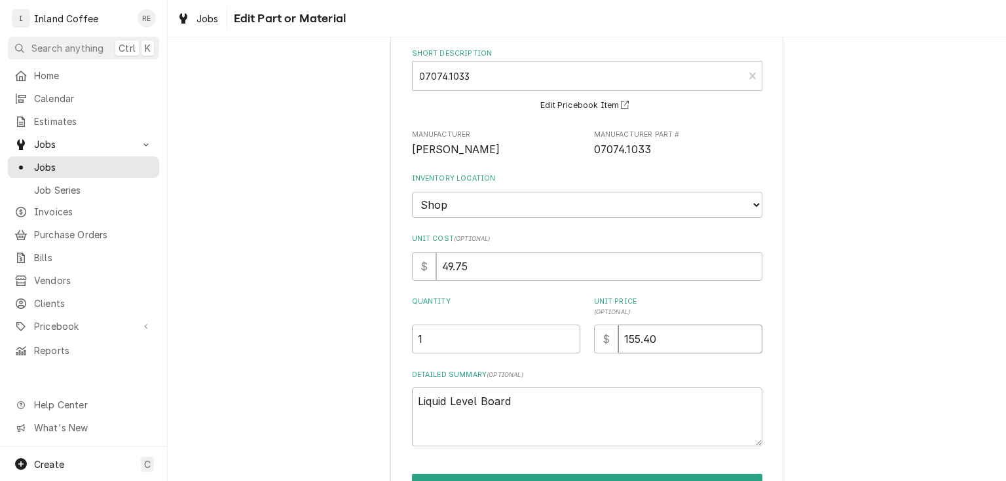
scroll to position [139, 0]
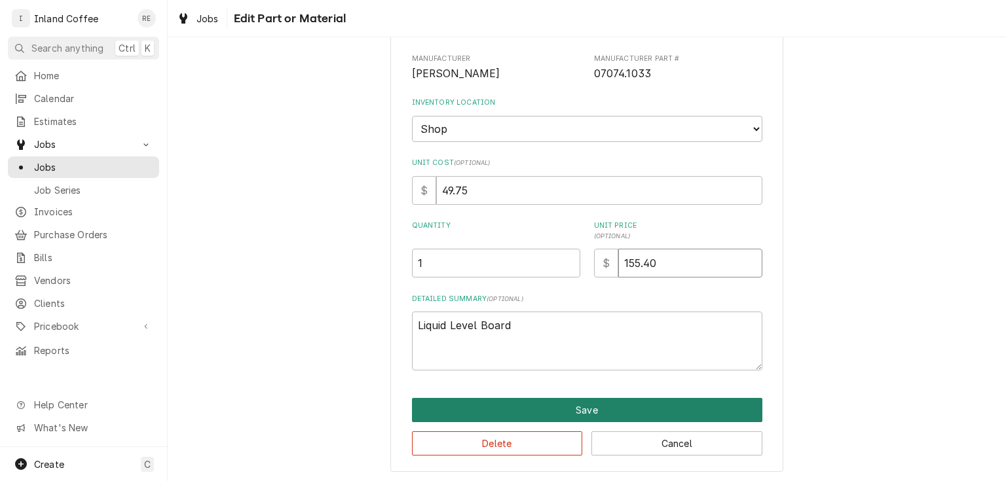
type input "155.40"
click at [566, 405] on button "Save" at bounding box center [587, 410] width 350 height 24
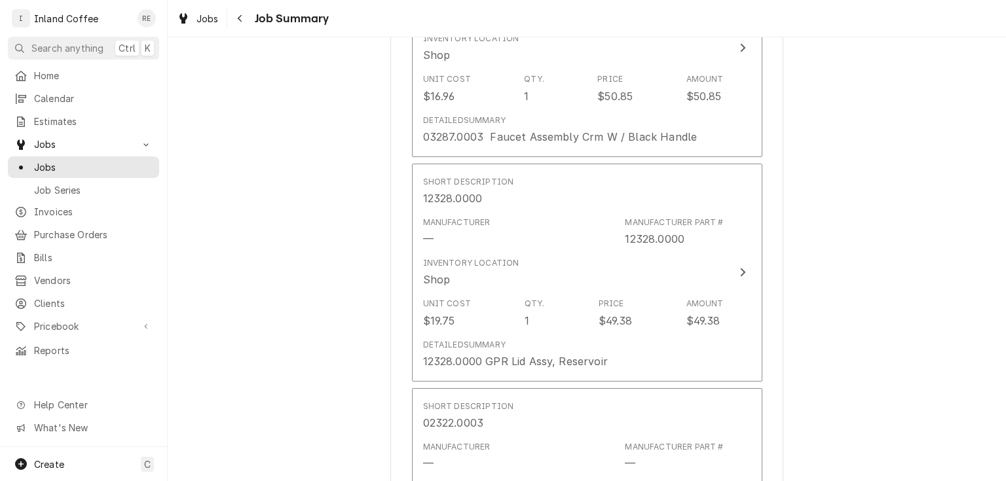
scroll to position [2603, 0]
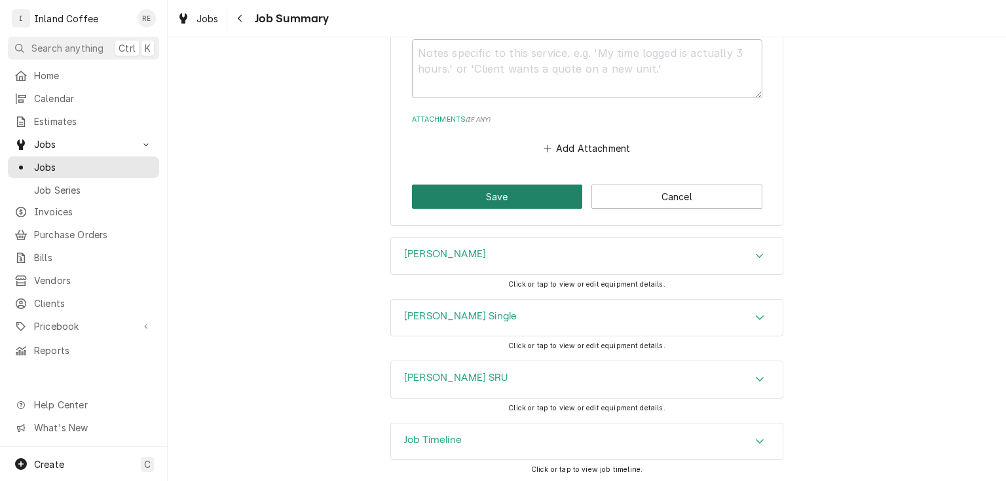
click at [511, 193] on button "Save" at bounding box center [497, 197] width 171 height 24
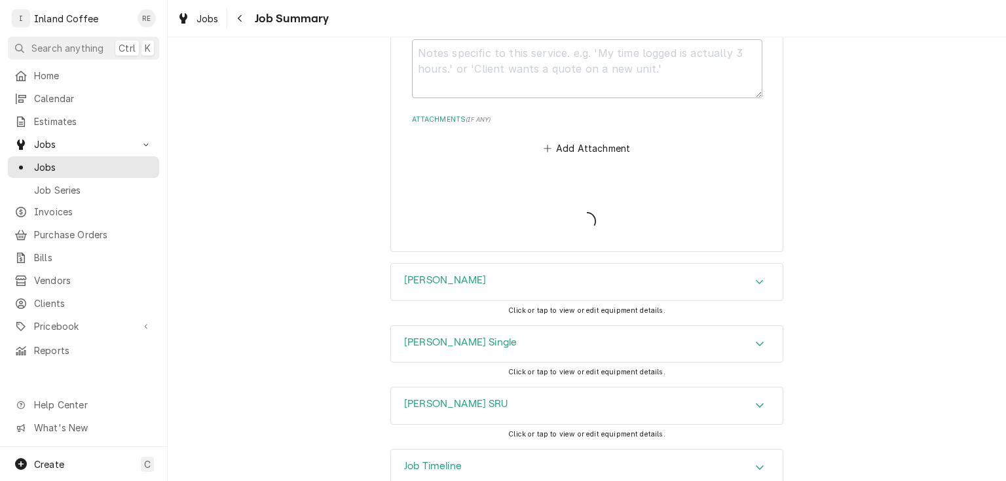
type textarea "x"
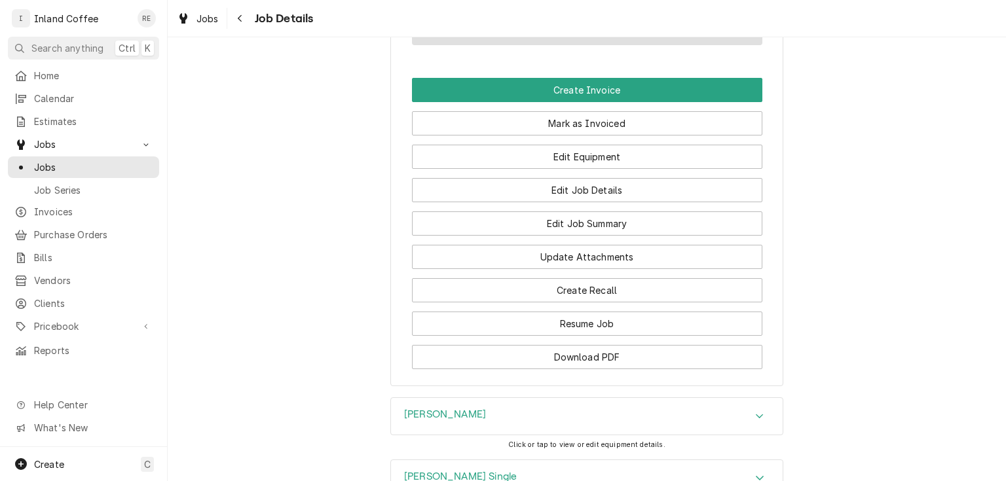
scroll to position [1234, 0]
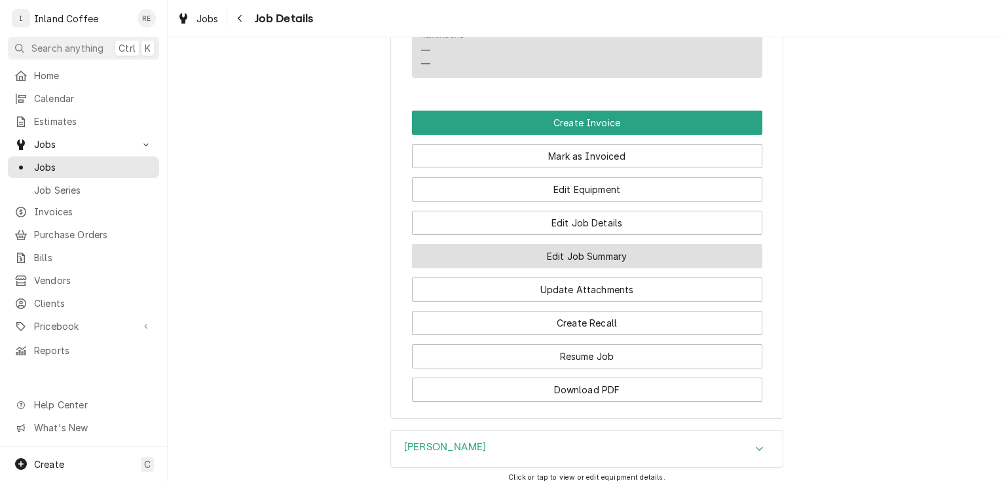
click at [617, 244] on button "Edit Job Summary" at bounding box center [587, 256] width 350 height 24
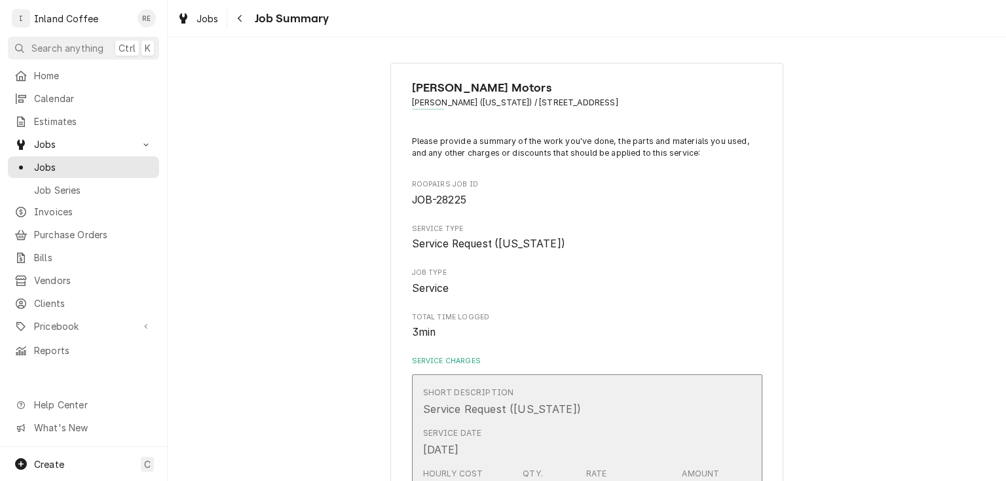
click at [584, 440] on div "Service Date [DATE]" at bounding box center [573, 442] width 301 height 41
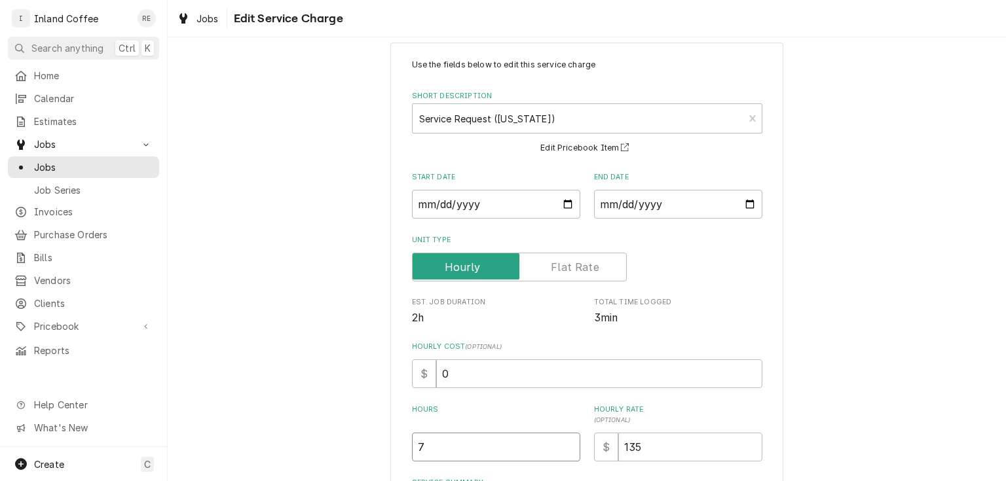
scroll to position [38, 0]
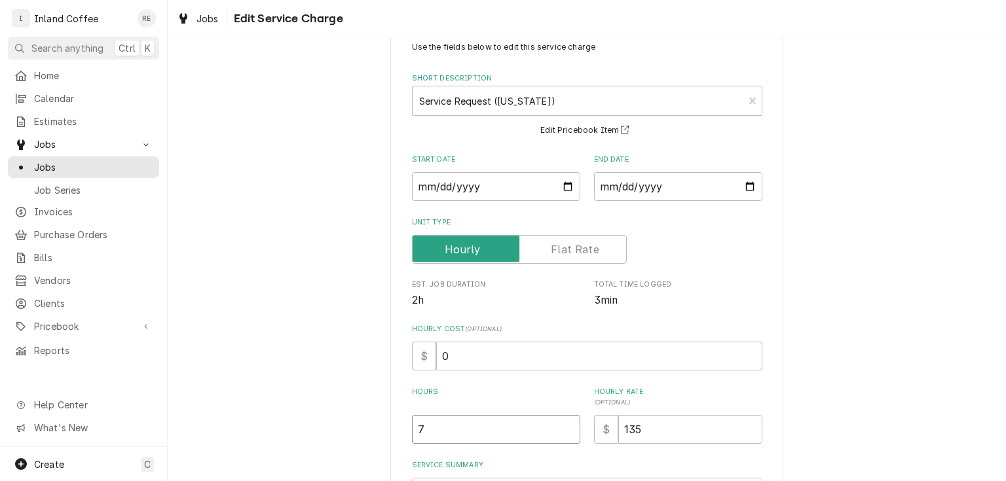
click at [466, 446] on div "Use the fields below to edit this service charge Short Description Service Requ…" at bounding box center [587, 485] width 350 height 889
type textarea "x"
type input "6"
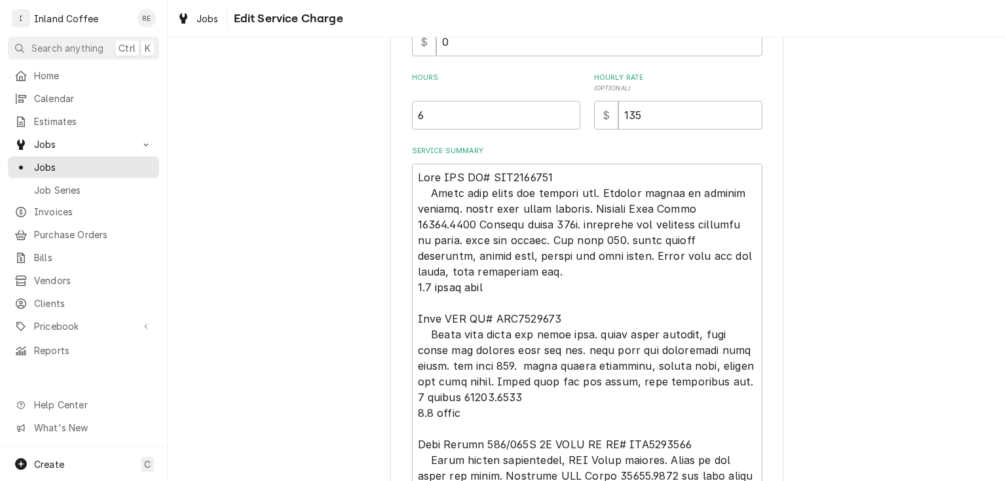
scroll to position [598, 0]
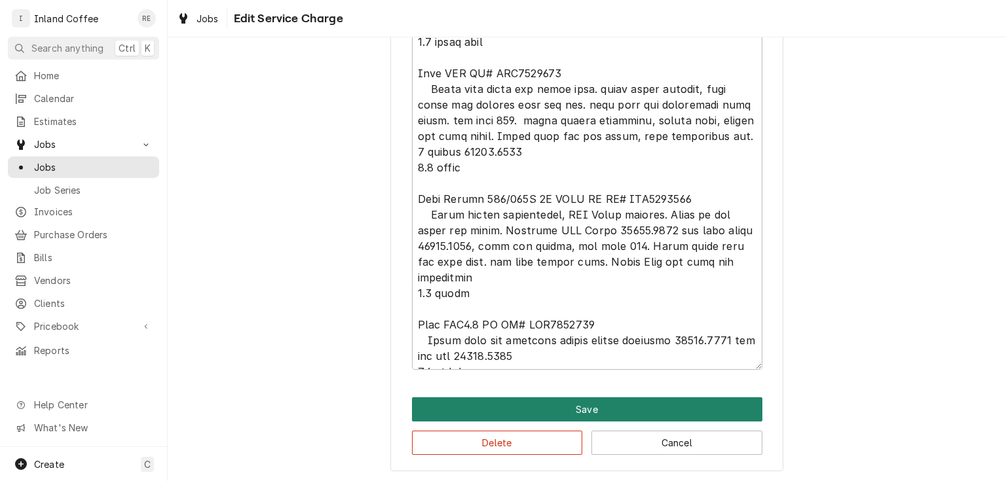
click at [707, 407] on button "Save" at bounding box center [587, 410] width 350 height 24
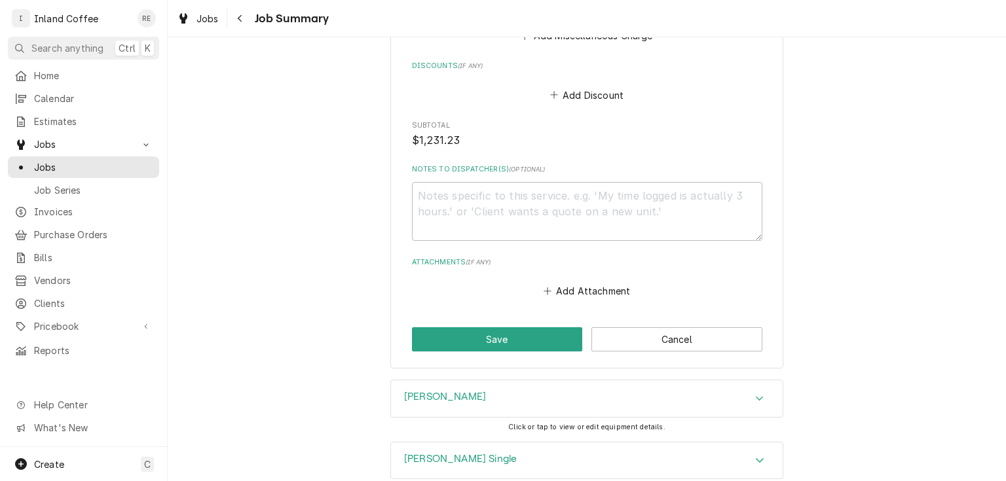
scroll to position [2472, 0]
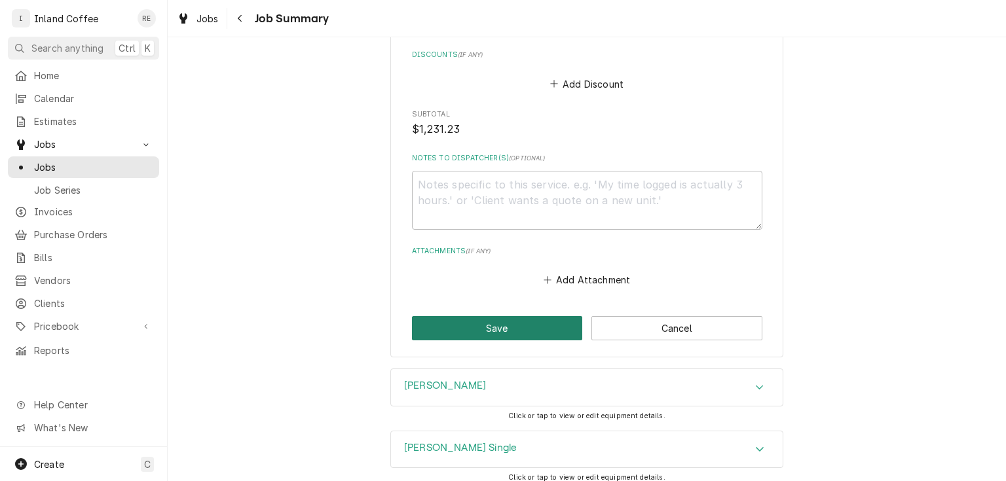
click at [532, 329] on button "Save" at bounding box center [497, 328] width 171 height 24
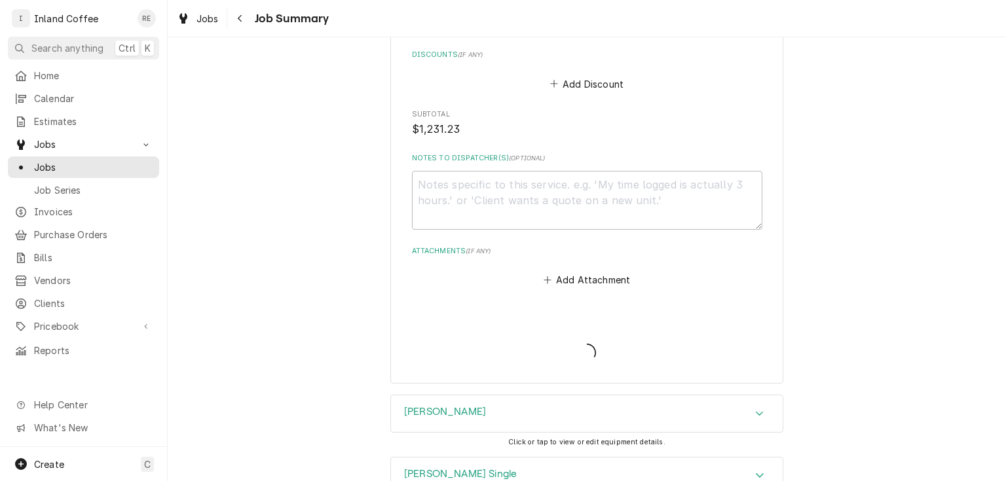
type textarea "x"
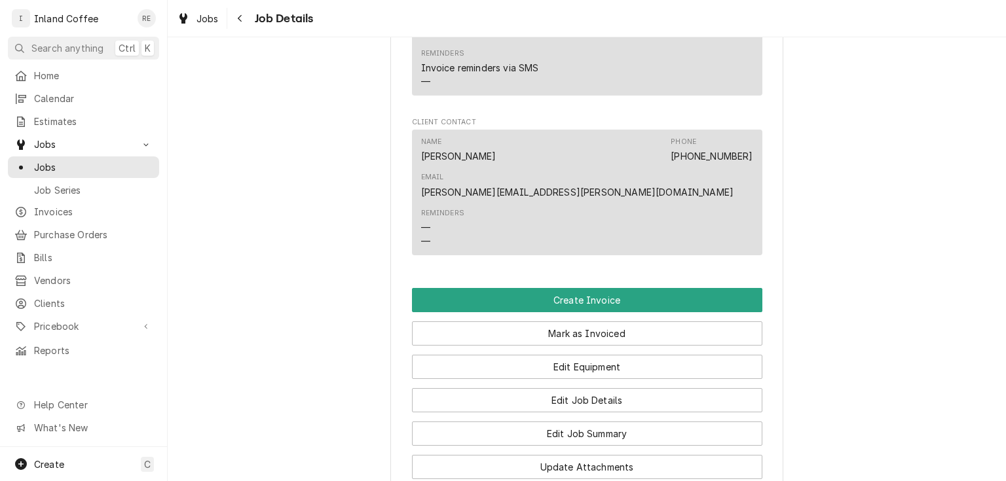
scroll to position [944, 0]
